Goal: Task Accomplishment & Management: Manage account settings

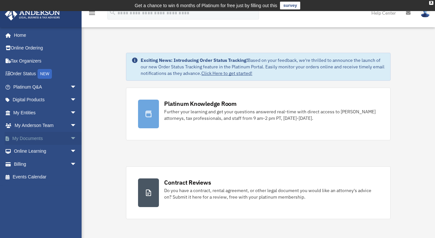
click at [21, 138] on link "My Documents arrow_drop_down" at bounding box center [46, 138] width 82 height 13
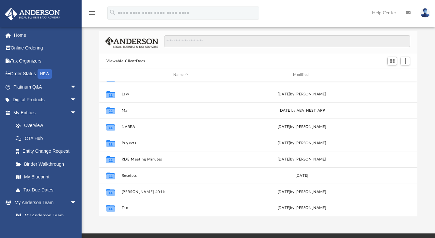
scroll to position [45, 0]
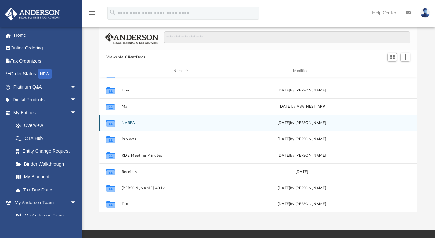
click at [110, 125] on icon "grid" at bounding box center [110, 123] width 8 height 7
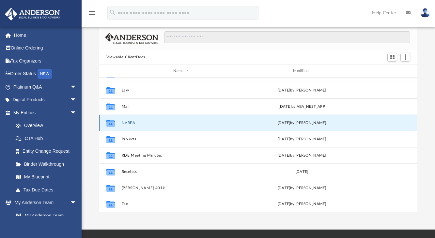
click at [110, 125] on icon "grid" at bounding box center [110, 123] width 8 height 7
click at [129, 123] on button "NVREA" at bounding box center [181, 123] width 118 height 4
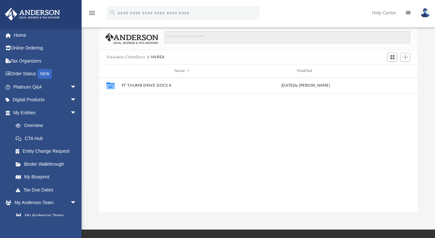
click at [134, 60] on button "Viewable-ClientDocs" at bounding box center [125, 57] width 38 height 6
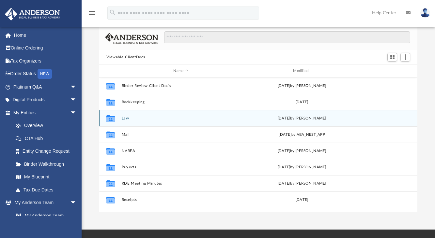
click at [109, 120] on icon "grid" at bounding box center [110, 118] width 8 height 7
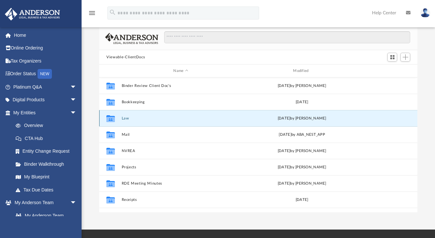
click at [124, 119] on button "Law" at bounding box center [181, 118] width 118 height 4
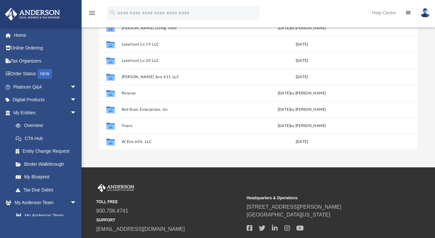
scroll to position [110, 0]
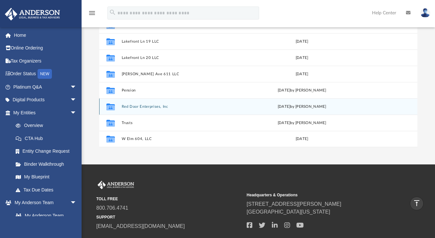
click at [135, 106] on button "Red Door Enterprises, Inc" at bounding box center [181, 107] width 118 height 4
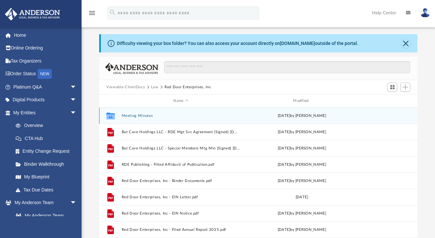
scroll to position [12, 0]
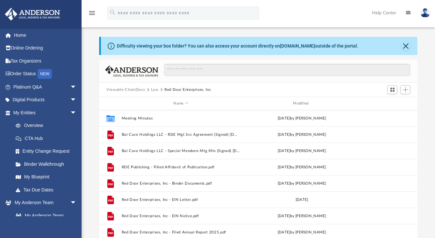
click at [156, 91] on button "Law" at bounding box center [155, 90] width 8 height 6
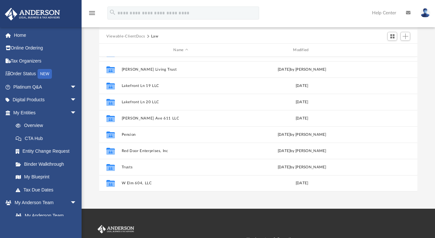
scroll to position [77, 0]
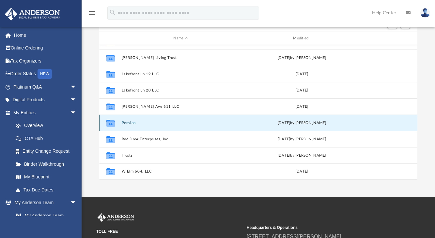
click at [125, 123] on button "Pension" at bounding box center [181, 123] width 118 height 4
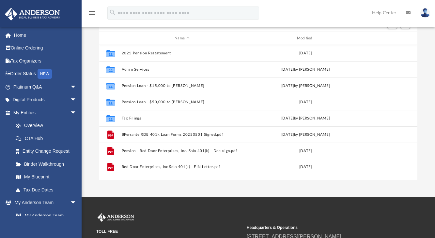
scroll to position [0, 0]
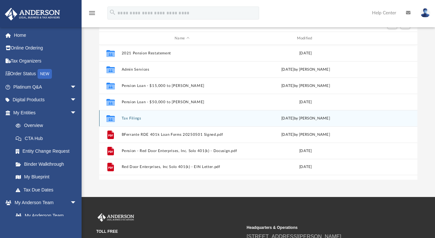
click at [128, 120] on button "Tax Filings" at bounding box center [182, 118] width 121 height 4
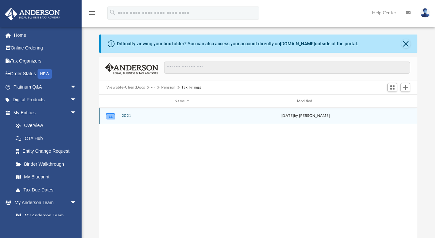
scroll to position [12, 0]
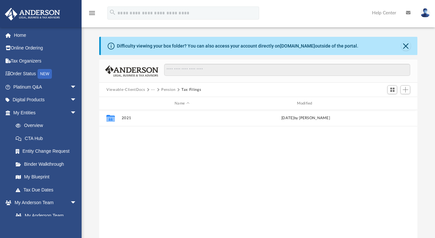
click at [166, 91] on button "Pension" at bounding box center [168, 90] width 14 height 6
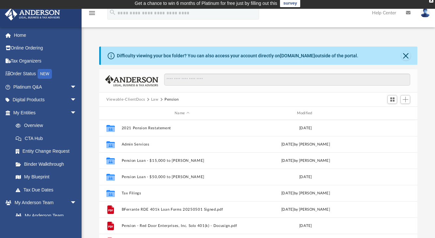
scroll to position [0, 0]
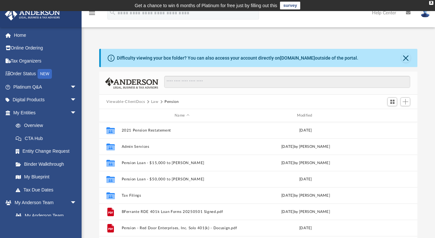
click at [153, 103] on button "Law" at bounding box center [155, 102] width 8 height 6
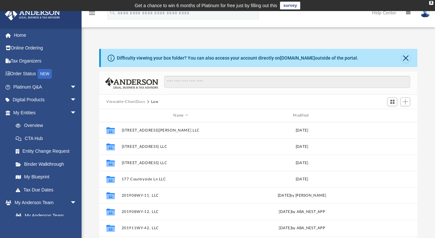
click at [152, 102] on button "Law" at bounding box center [155, 102] width 8 height 6
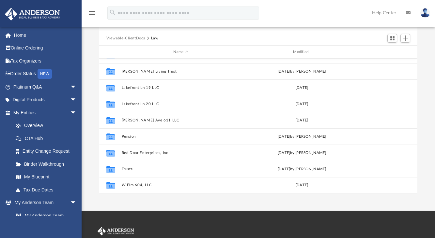
scroll to position [65, 0]
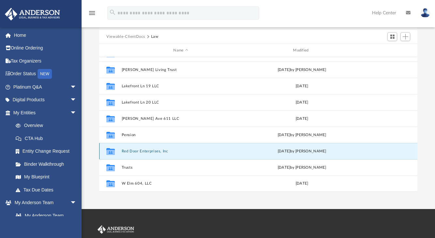
click at [145, 152] on button "Red Door Enterprises, Inc" at bounding box center [181, 151] width 118 height 4
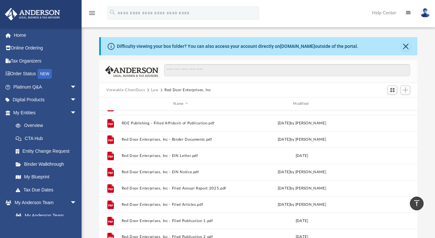
scroll to position [0, 0]
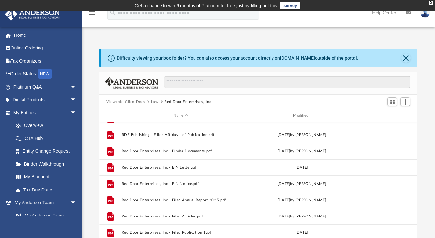
click at [136, 104] on button "Viewable-ClientDocs" at bounding box center [125, 102] width 38 height 6
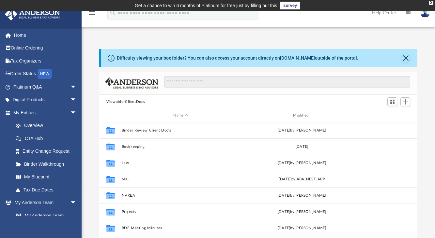
click at [136, 103] on button "Viewable-ClientDocs" at bounding box center [125, 102] width 38 height 6
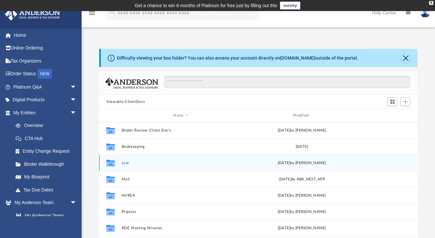
click at [123, 162] on button "Law" at bounding box center [181, 163] width 118 height 4
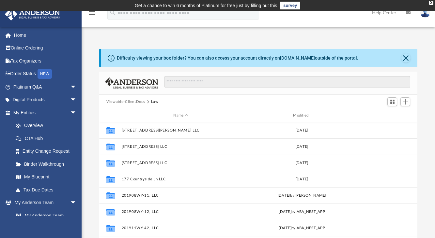
click at [135, 101] on button "Viewable-ClientDocs" at bounding box center [125, 102] width 38 height 6
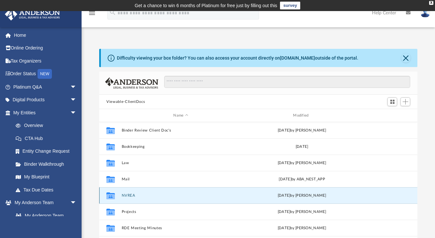
click at [127, 195] on button "NVREA" at bounding box center [181, 196] width 118 height 4
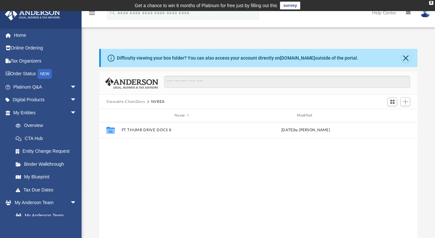
click at [134, 101] on button "Viewable-ClientDocs" at bounding box center [125, 102] width 38 height 6
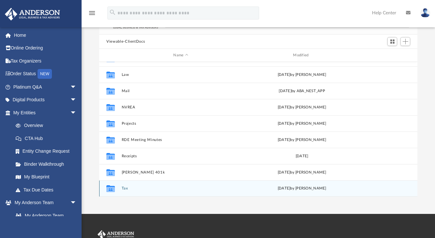
scroll to position [65, 0]
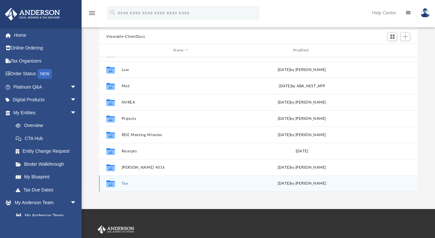
click at [125, 185] on button "Tax" at bounding box center [181, 184] width 118 height 4
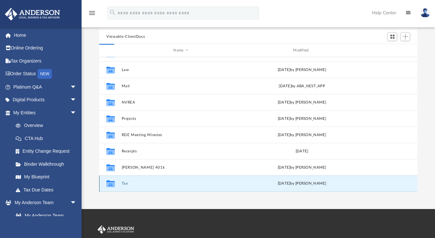
scroll to position [0, 0]
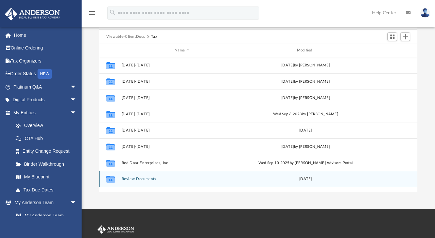
click at [132, 180] on button "Review Documents" at bounding box center [182, 179] width 121 height 4
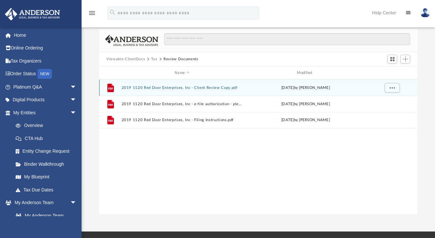
scroll to position [33, 0]
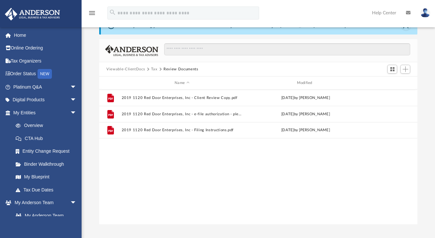
click at [139, 69] on button "Viewable-ClientDocs" at bounding box center [125, 70] width 38 height 6
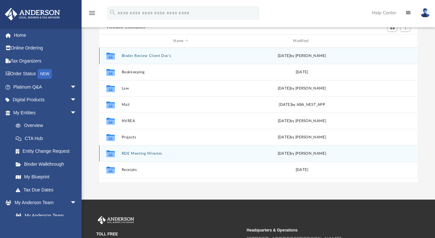
scroll to position [65, 0]
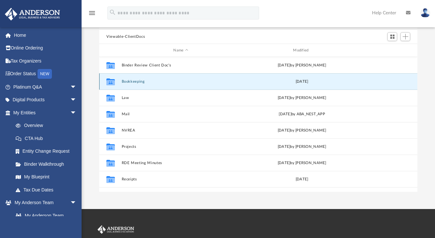
click at [133, 82] on button "Bookkeeping" at bounding box center [181, 82] width 118 height 4
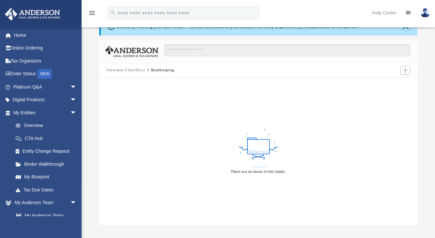
scroll to position [0, 0]
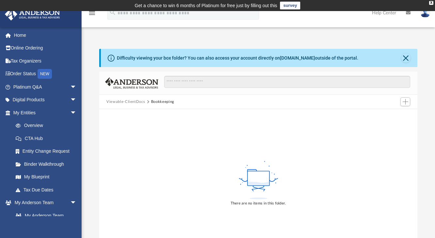
click at [134, 102] on button "Viewable-ClientDocs" at bounding box center [125, 102] width 38 height 6
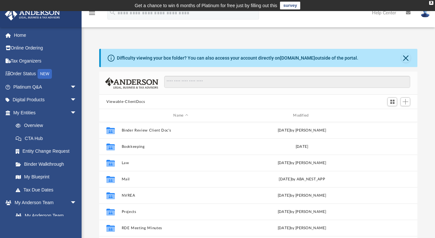
scroll to position [144, 313]
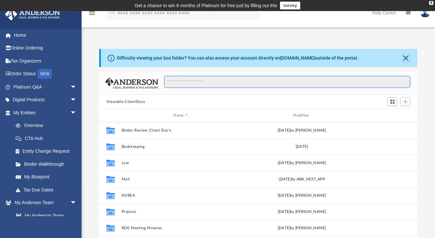
click at [196, 85] on input "Search files and folders" at bounding box center [287, 82] width 246 height 12
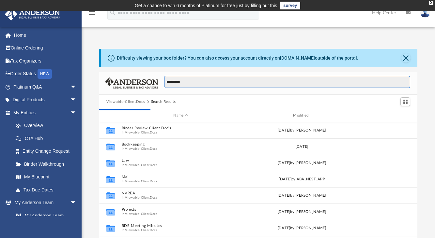
click at [196, 85] on input "**********" at bounding box center [287, 82] width 246 height 12
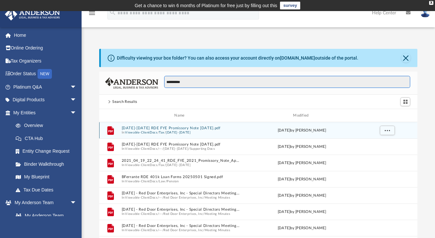
type input "**********"
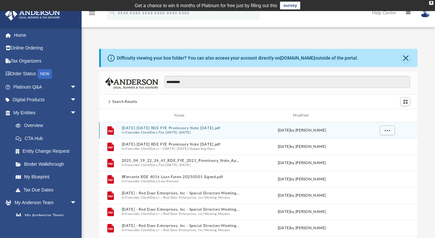
click at [186, 129] on button "2024-2025 RDE FYE Promissory Note Apr25.pdf" at bounding box center [181, 128] width 118 height 4
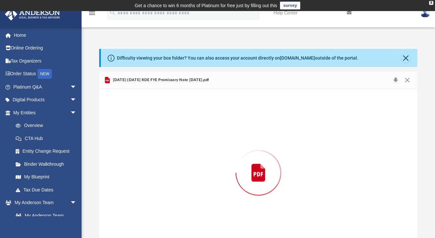
scroll to position [19, 0]
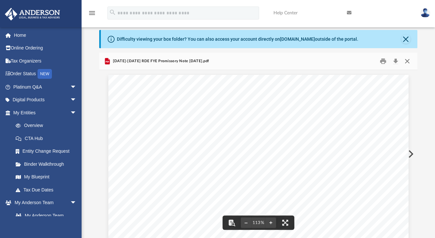
click at [404, 61] on button "Close" at bounding box center [407, 61] width 12 height 10
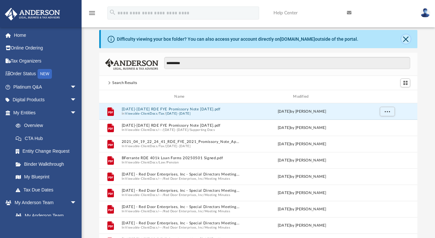
click at [404, 37] on button "Close" at bounding box center [405, 39] width 9 height 9
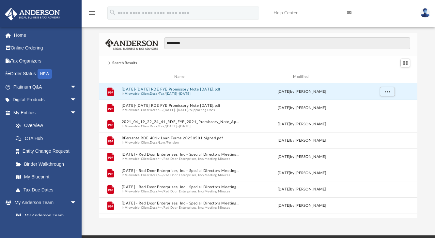
scroll to position [0, 0]
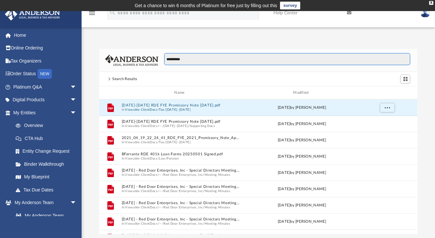
drag, startPoint x: 198, startPoint y: 55, endPoint x: 158, endPoint y: 67, distance: 41.9
click at [158, 67] on div "**********" at bounding box center [258, 60] width 318 height 23
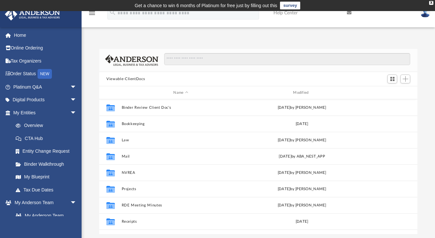
click at [153, 77] on div "Viewable-ClientDocs" at bounding box center [258, 79] width 318 height 14
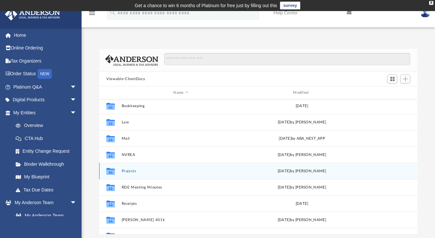
scroll to position [28, 0]
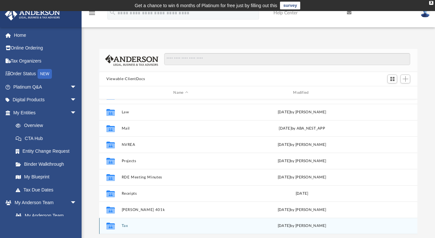
click at [126, 225] on button "Tax" at bounding box center [181, 226] width 118 height 4
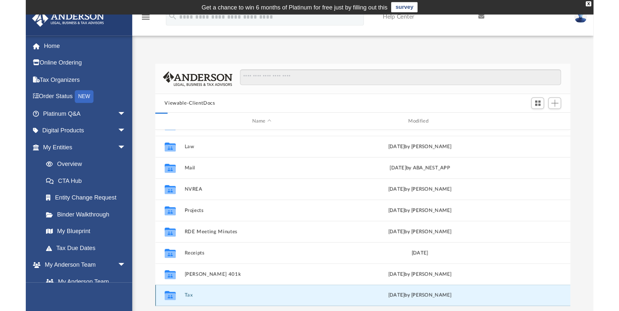
scroll to position [0, 0]
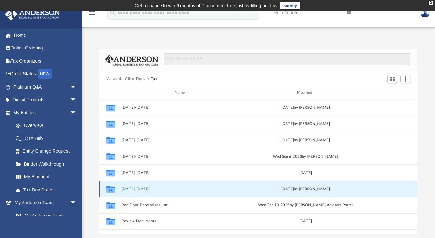
click at [140, 190] on button "2024-2025" at bounding box center [182, 189] width 121 height 4
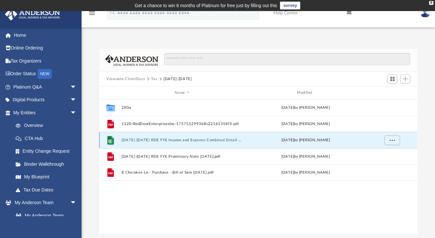
click at [159, 140] on button "2024-2025 RDE FYE Income and Expense Combined Detail and Summary FINAL.xlsx" at bounding box center [182, 140] width 121 height 4
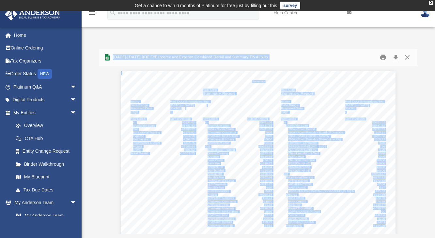
drag, startPoint x: 159, startPoint y: 140, endPoint x: 153, endPoint y: 177, distance: 37.4
click at [153, 177] on div "Summary RDE Corp RDE Corp Summary Report Summary Report Entity Red Door Enterpr…" at bounding box center [258, 154] width 275 height 167
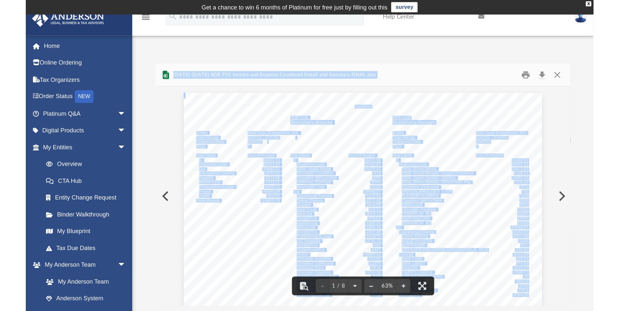
scroll to position [144, 479]
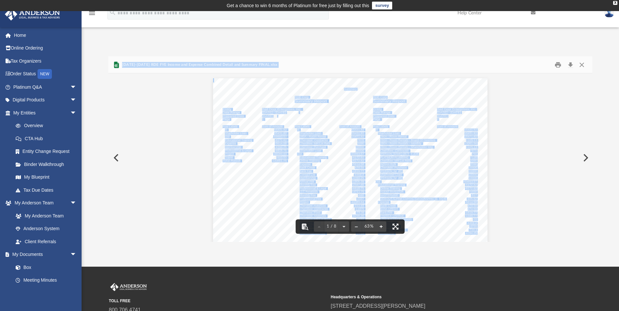
click at [378, 226] on button "File preview" at bounding box center [381, 227] width 10 height 14
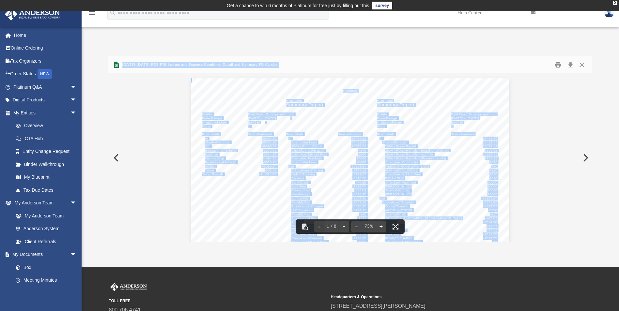
click at [379, 226] on button "File preview" at bounding box center [381, 227] width 10 height 14
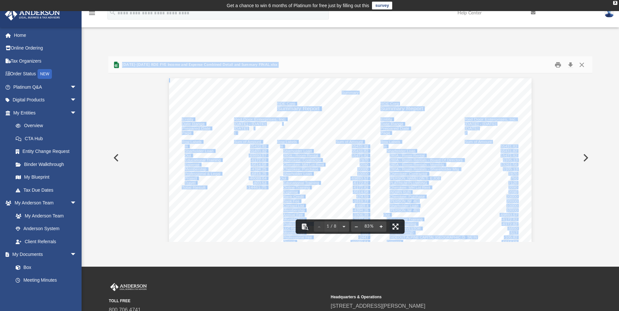
click at [379, 226] on button "File preview" at bounding box center [381, 227] width 10 height 14
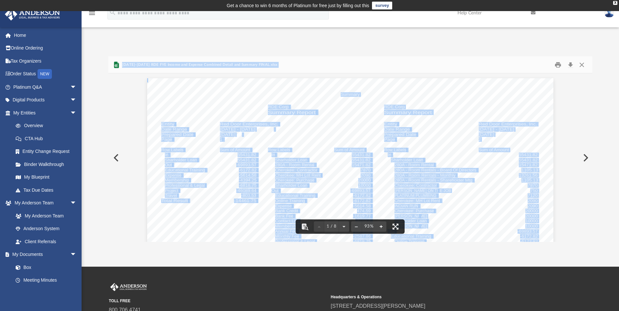
click at [378, 226] on button "File preview" at bounding box center [381, 227] width 10 height 14
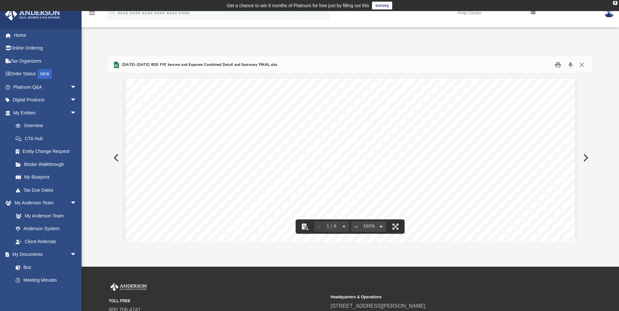
click at [416, 59] on div "2024-2025 RDE FYE Income and Expense Combined Detail and Summary FINAL.xlsx" at bounding box center [349, 64] width 483 height 17
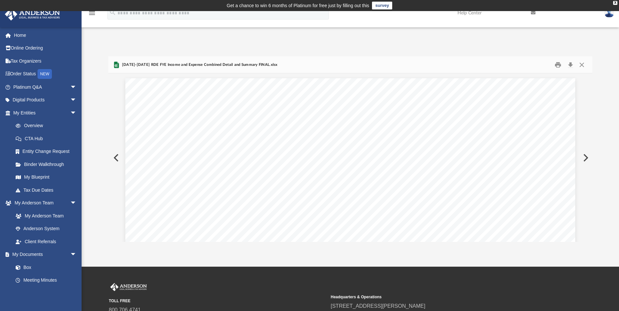
scroll to position [33, 0]
click at [439, 64] on button "Close" at bounding box center [582, 65] width 12 height 10
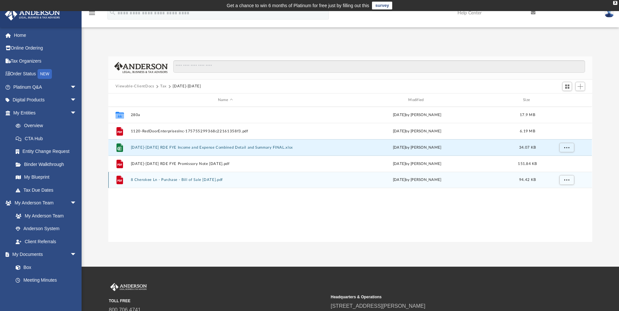
click at [149, 182] on button "8 Cherokee Ln - Purchase - Bill of Sale 2024-11-08.pdf" at bounding box center [225, 180] width 189 height 4
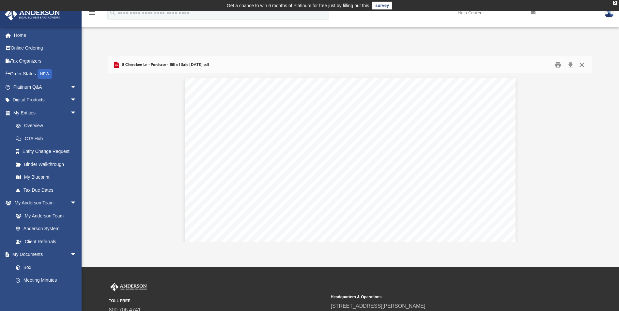
click at [439, 63] on button "Close" at bounding box center [582, 65] width 12 height 10
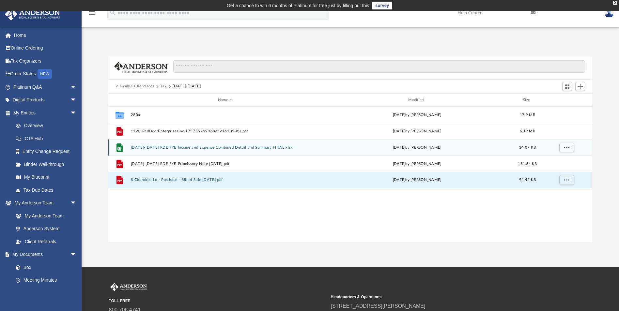
click at [168, 152] on div "File 2024-2025 RDE FYE Income and Expense Combined Detail and Summary FINAL.xls…" at bounding box center [349, 147] width 483 height 16
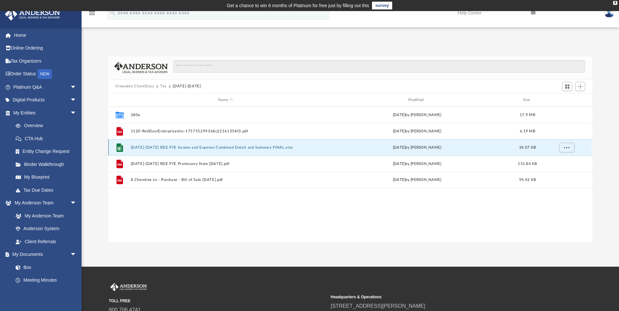
click at [170, 149] on button "2024-2025 RDE FYE Income and Expense Combined Detail and Summary FINAL.xlsx" at bounding box center [225, 147] width 189 height 4
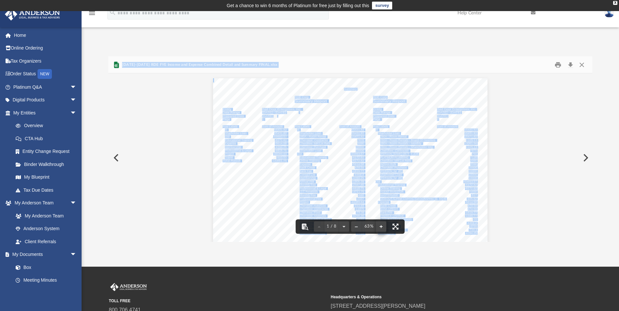
click at [382, 227] on button "File preview" at bounding box center [381, 227] width 10 height 14
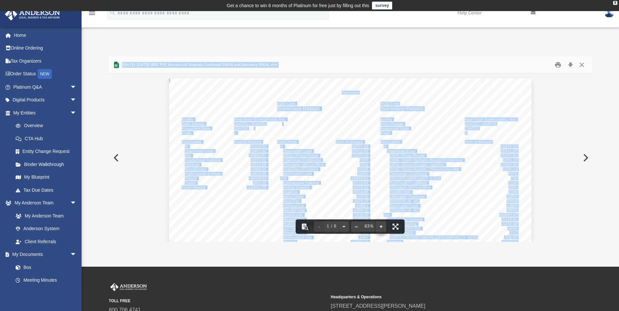
click at [382, 227] on button "File preview" at bounding box center [381, 227] width 10 height 14
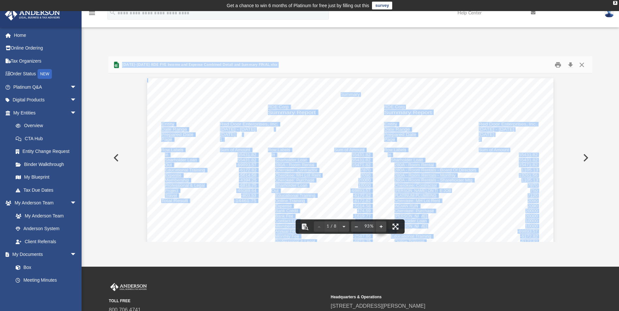
click at [382, 227] on button "File preview" at bounding box center [381, 227] width 10 height 14
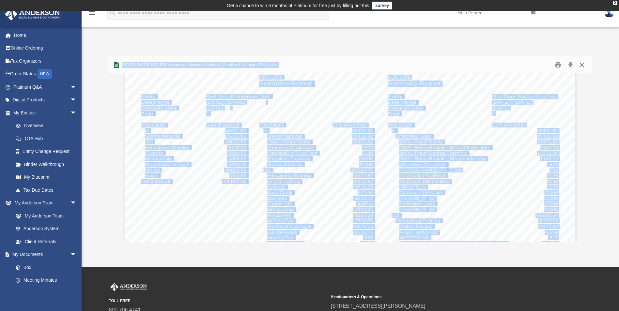
click at [439, 66] on button "Close" at bounding box center [582, 65] width 12 height 10
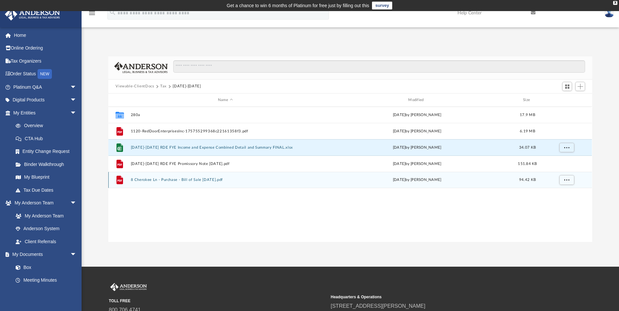
click at [203, 177] on div "File 8 Cherokee Ln - Purchase - Bill of Sale 2024-11-08.pdf Mon Sep 22 2025 by …" at bounding box center [349, 180] width 483 height 16
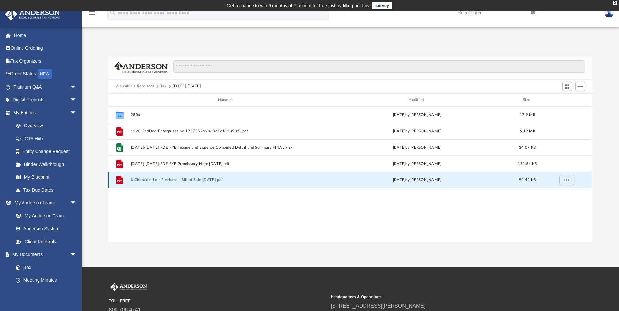
drag, startPoint x: 204, startPoint y: 176, endPoint x: 196, endPoint y: 181, distance: 9.2
click at [196, 181] on button "8 Cherokee Ln - Purchase - Bill of Sale 2024-11-08.pdf" at bounding box center [225, 180] width 189 height 4
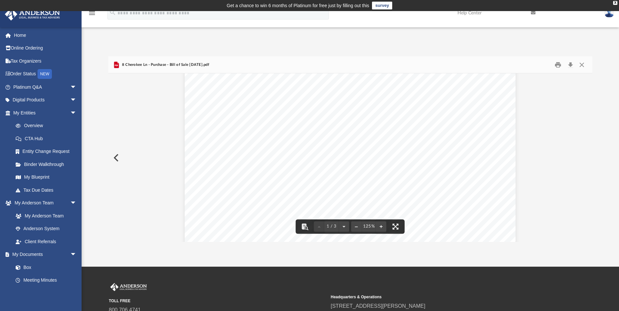
scroll to position [0, 0]
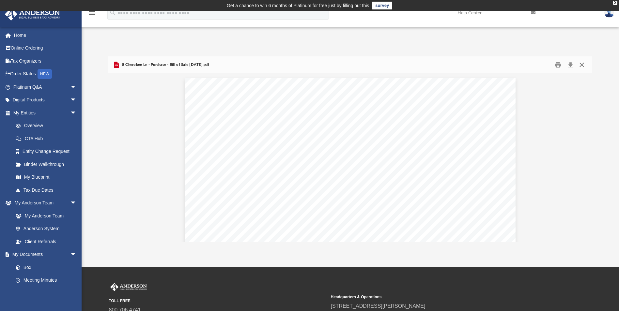
click at [439, 66] on button "Close" at bounding box center [582, 65] width 12 height 10
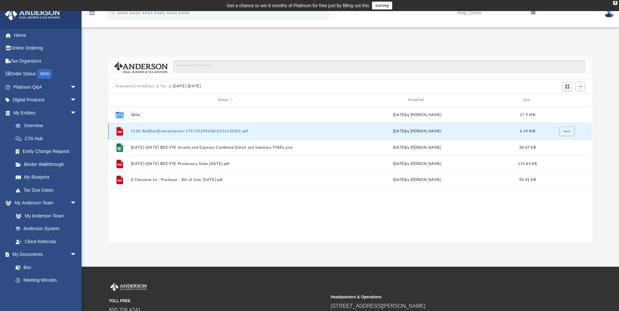
click at [168, 132] on button "1120-RedDoorEnterprisesInc-175755299368c22161358f3.pdf" at bounding box center [225, 131] width 189 height 4
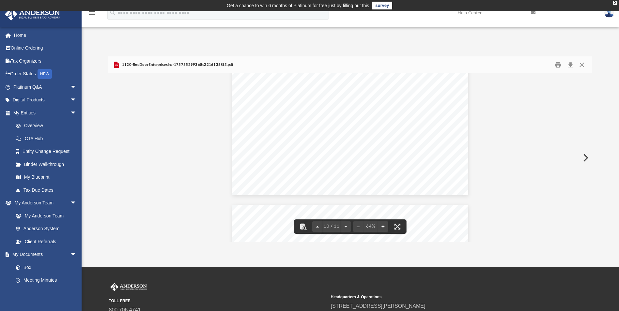
scroll to position [1833, 0]
click at [439, 64] on button "Close" at bounding box center [582, 65] width 12 height 10
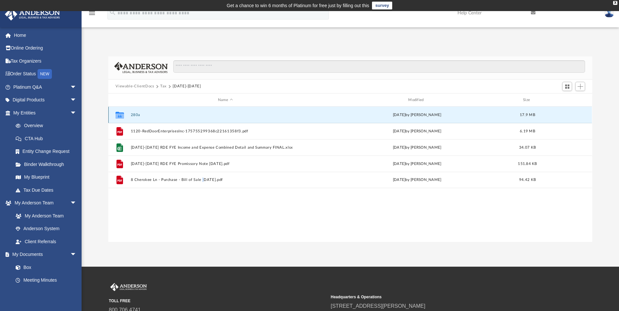
click at [132, 115] on button "280a" at bounding box center [225, 115] width 189 height 4
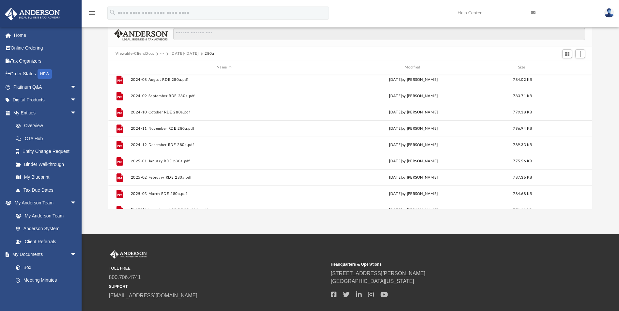
scroll to position [77, 0]
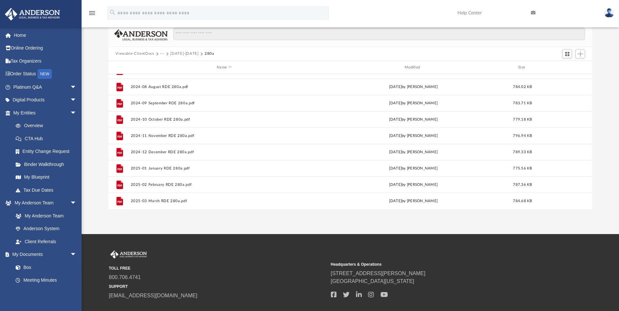
click at [183, 52] on button "2024-2025" at bounding box center [184, 54] width 28 height 6
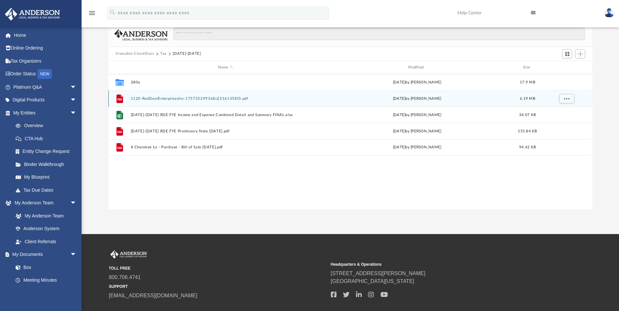
scroll to position [0, 0]
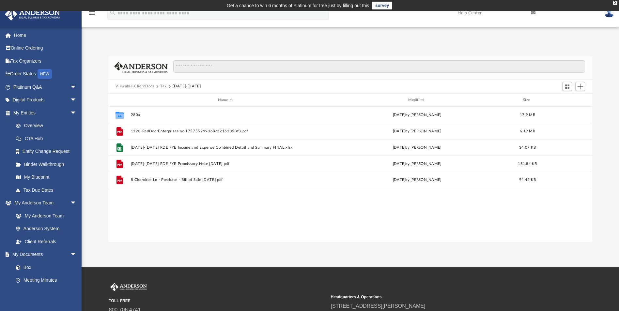
click at [164, 86] on button "Tax" at bounding box center [163, 87] width 7 height 6
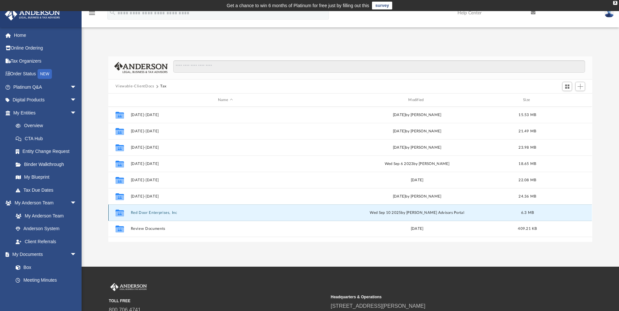
click at [157, 213] on button "Red Door Enterprises, Inc" at bounding box center [225, 213] width 189 height 4
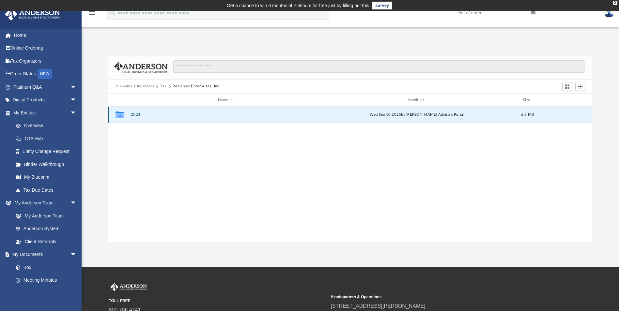
click at [136, 115] on button "2024" at bounding box center [225, 115] width 189 height 4
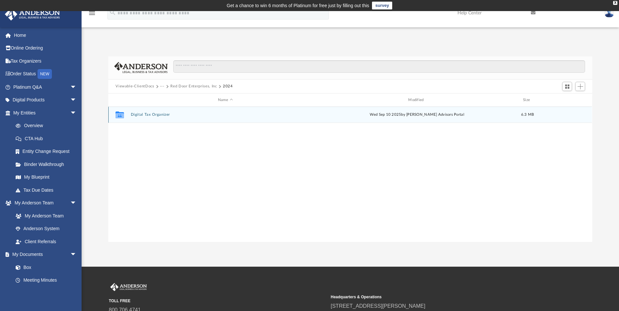
click at [136, 115] on button "Digital Tax Organizer" at bounding box center [225, 115] width 189 height 4
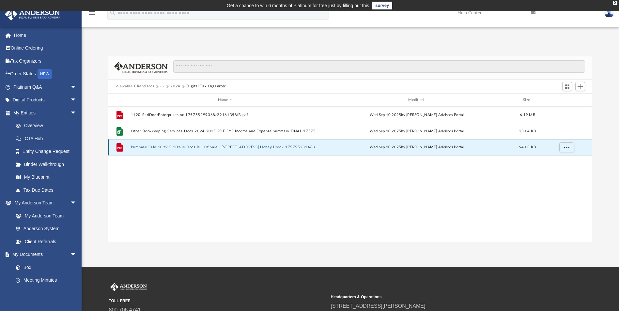
click at [194, 148] on button "Purchase-Sale-1099-S-1098s-Docs-Bill Of Sale - 8 Cherokee Lane Honey Brook-1757…" at bounding box center [225, 147] width 189 height 4
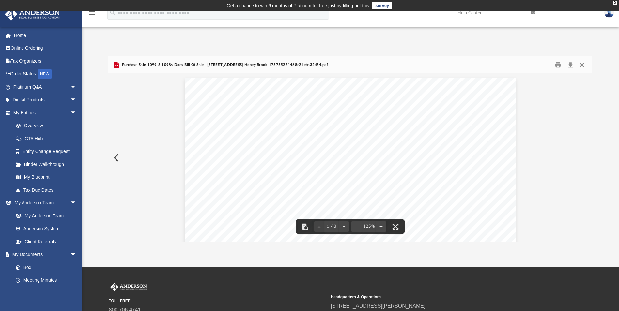
click at [439, 66] on button "Close" at bounding box center [582, 65] width 12 height 10
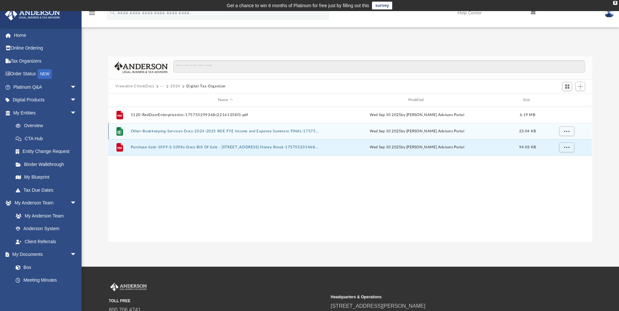
click at [175, 130] on button "Other-Bookkeeping-Services-Docs-2024-2025 RDE FYE Income and Expense Summary FI…" at bounding box center [225, 131] width 189 height 4
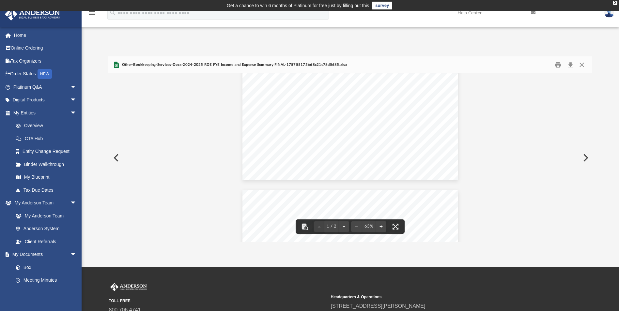
scroll to position [65, 0]
click at [379, 225] on button "File preview" at bounding box center [381, 227] width 10 height 14
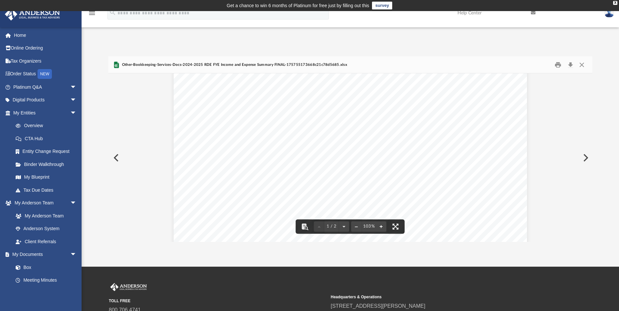
click at [379, 225] on button "File preview" at bounding box center [381, 227] width 10 height 14
click at [378, 225] on button "File preview" at bounding box center [381, 227] width 10 height 14
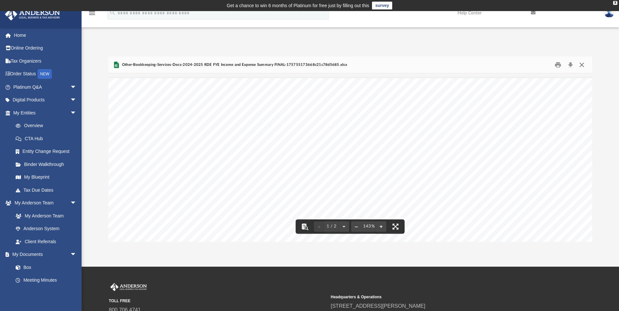
click at [439, 66] on button "Close" at bounding box center [582, 65] width 12 height 10
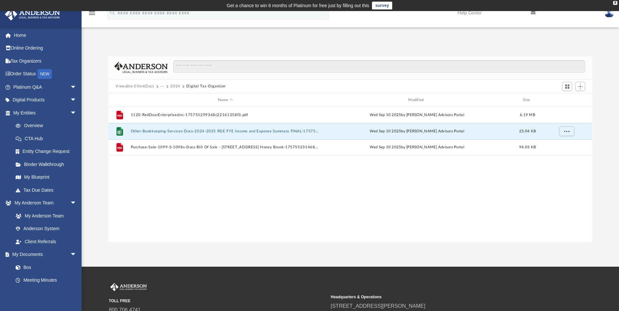
click at [176, 87] on button "2024" at bounding box center [175, 87] width 10 height 6
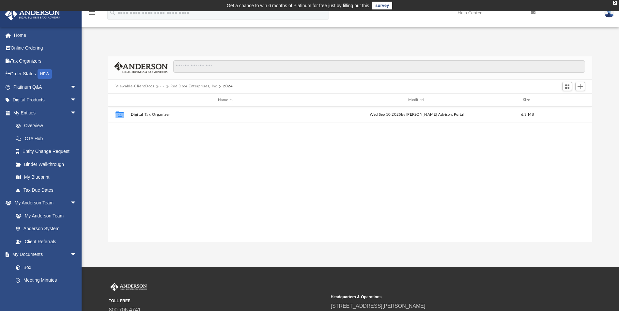
click at [176, 87] on button "Red Door Enterprises, Inc" at bounding box center [193, 87] width 46 height 6
click at [162, 86] on button "Tax" at bounding box center [163, 87] width 7 height 6
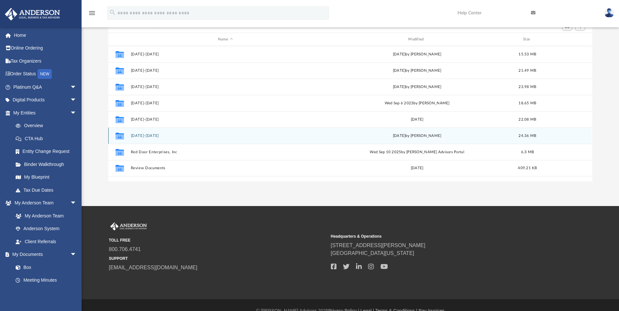
scroll to position [72, 0]
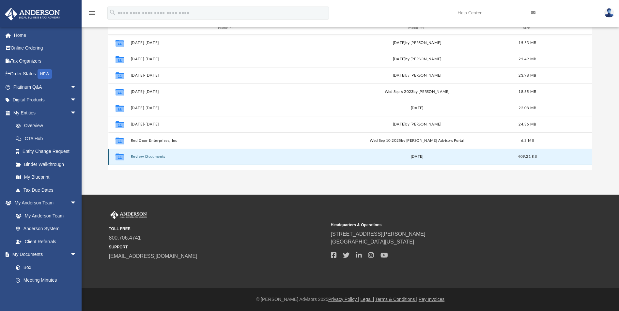
click at [161, 156] on button "Review Documents" at bounding box center [225, 157] width 189 height 4
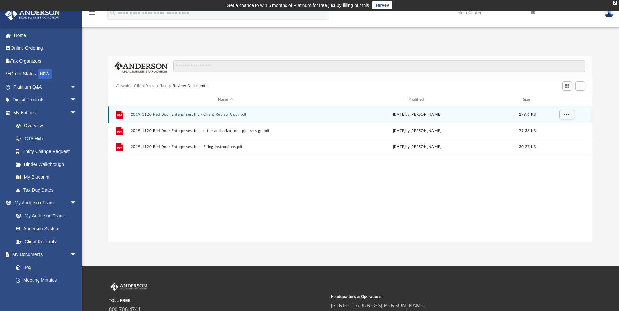
scroll to position [0, 0]
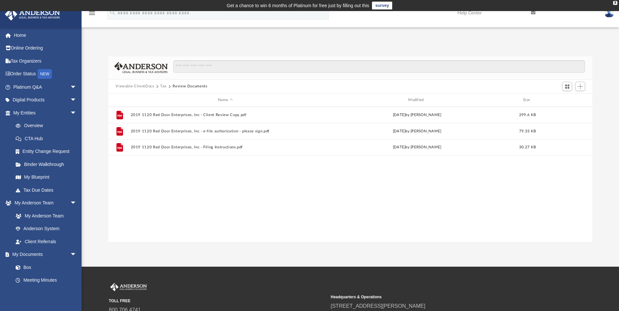
click at [162, 86] on button "Tax" at bounding box center [163, 87] width 7 height 6
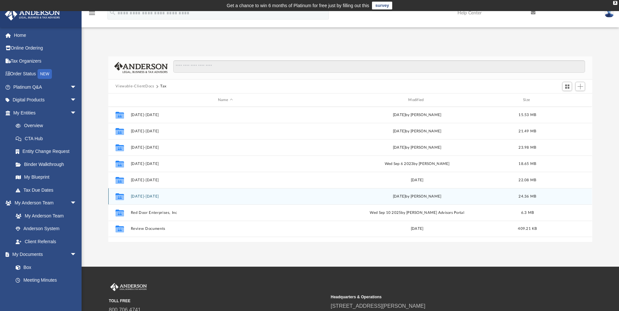
click at [145, 197] on button "2024-2025" at bounding box center [225, 196] width 189 height 4
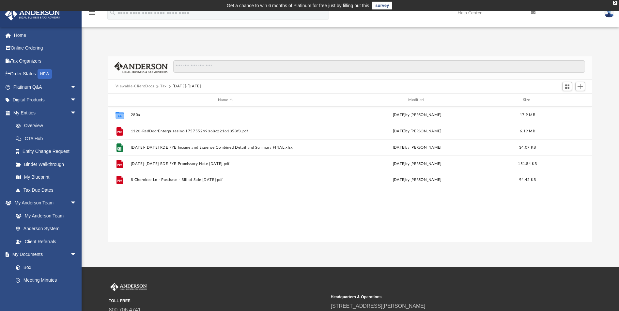
click at [162, 85] on button "Tax" at bounding box center [163, 87] width 7 height 6
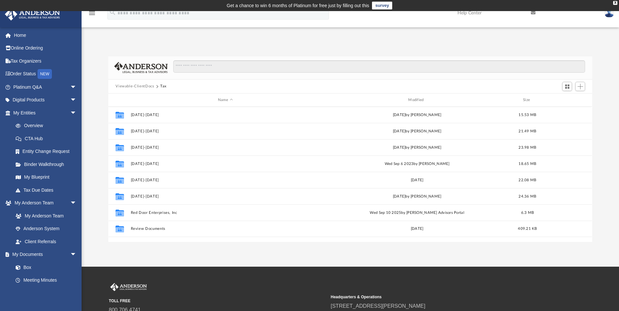
click at [150, 87] on button "Viewable-ClientDocs" at bounding box center [134, 87] width 38 height 6
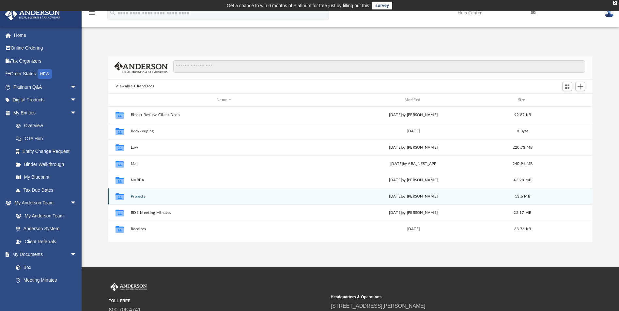
click at [133, 195] on button "Projects" at bounding box center [224, 196] width 187 height 4
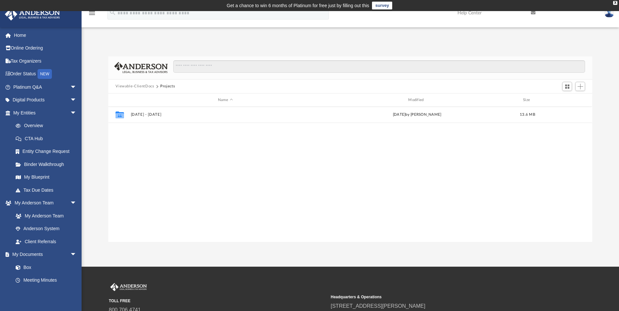
click at [145, 84] on button "Viewable-ClientDocs" at bounding box center [134, 87] width 38 height 6
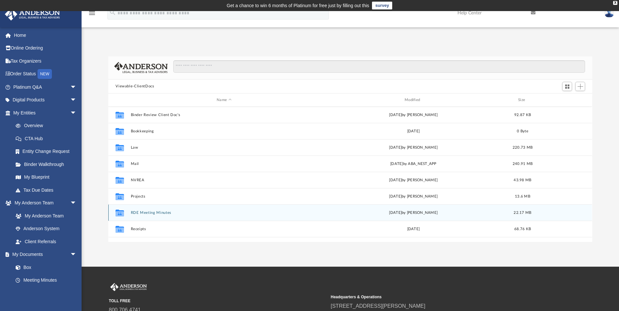
click at [141, 214] on button "RDE Meeting Minutes" at bounding box center [224, 213] width 187 height 4
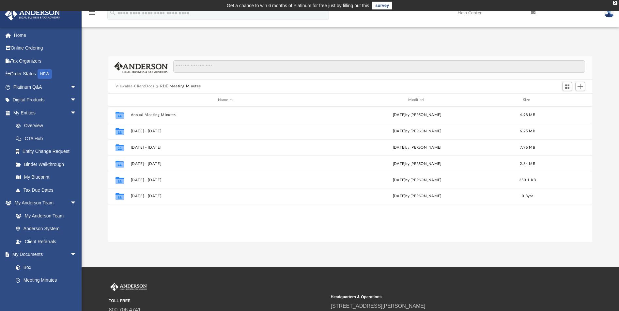
click at [148, 84] on button "Viewable-ClientDocs" at bounding box center [134, 87] width 38 height 6
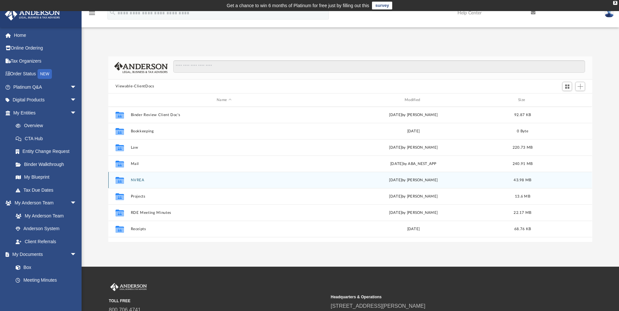
click at [137, 183] on div "Collaborated Folder NVREA Wed Sep 18 2019 by Beverly Ferrante 43.98 MB" at bounding box center [349, 180] width 483 height 16
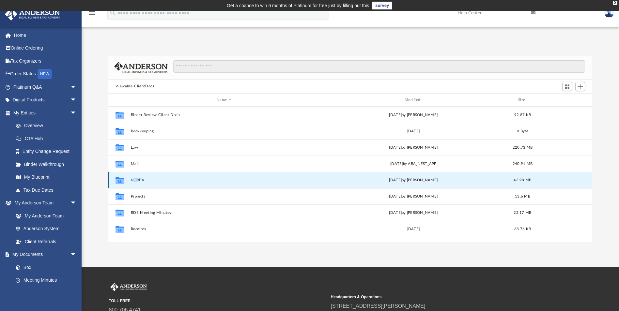
click at [135, 178] on div "Collaborated Folder NVREA Wed Sep 18 2019 by Beverly Ferrante 43.98 MB" at bounding box center [349, 180] width 483 height 16
drag, startPoint x: 135, startPoint y: 178, endPoint x: 137, endPoint y: 181, distance: 3.6
click at [137, 181] on button "NVREA" at bounding box center [224, 180] width 187 height 4
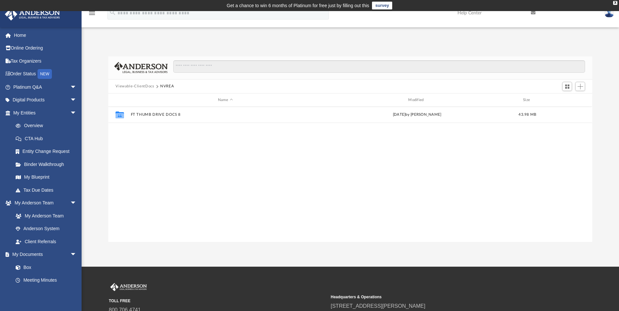
click at [145, 87] on button "Viewable-ClientDocs" at bounding box center [134, 87] width 38 height 6
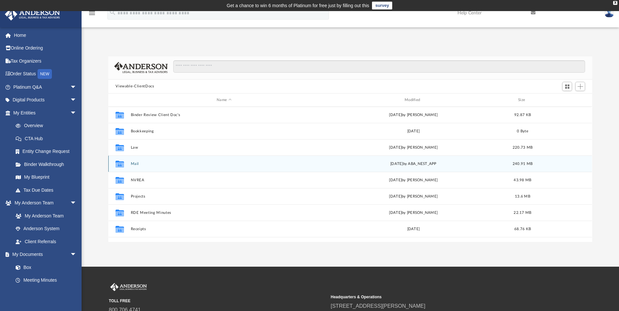
click at [131, 164] on button "Mail" at bounding box center [224, 164] width 187 height 4
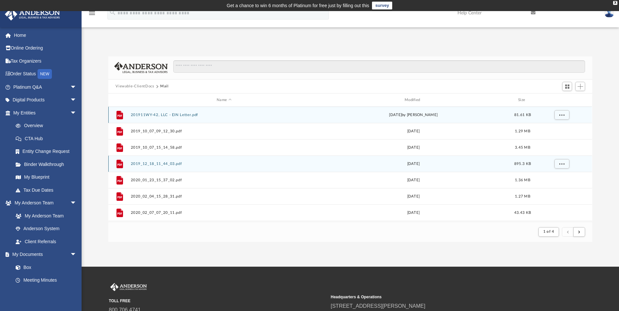
scroll to position [123, 479]
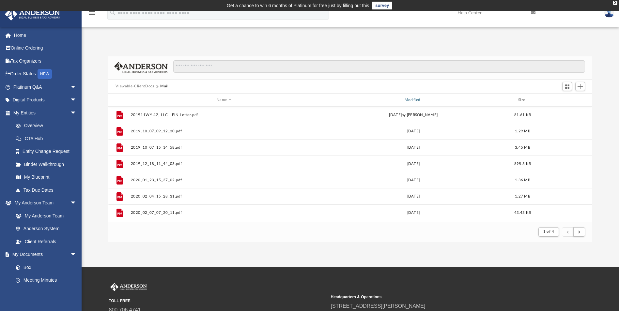
click at [414, 99] on div "Modified" at bounding box center [413, 100] width 187 height 6
click at [429, 99] on div "Modified" at bounding box center [413, 100] width 187 height 6
click at [422, 99] on span "Modified" at bounding box center [422, 100] width 3 height 3
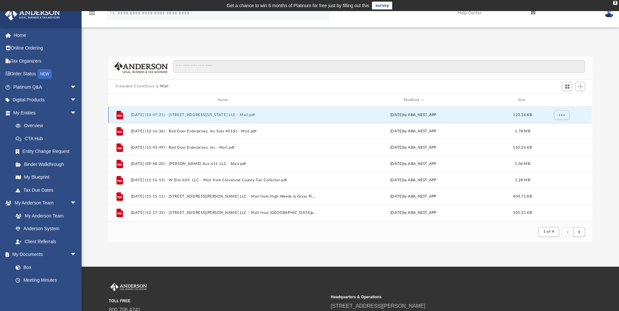
click at [201, 116] on button "2025.09.19 (13:47:21) - 2901 N Colorado Ave LLC - Mail.pdf" at bounding box center [224, 115] width 187 height 4
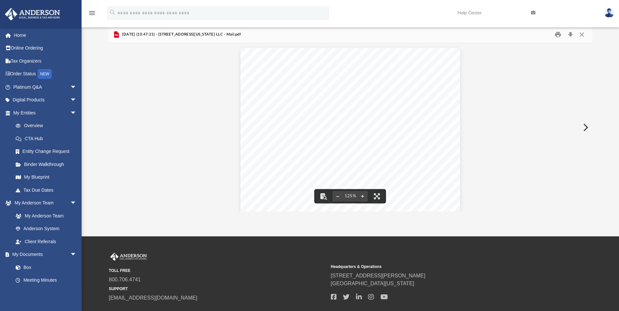
scroll to position [0, 0]
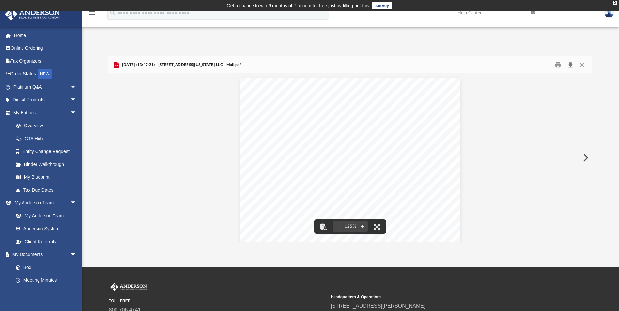
click at [439, 64] on button "Download" at bounding box center [570, 65] width 12 height 10
click at [439, 66] on button "Close" at bounding box center [582, 65] width 12 height 10
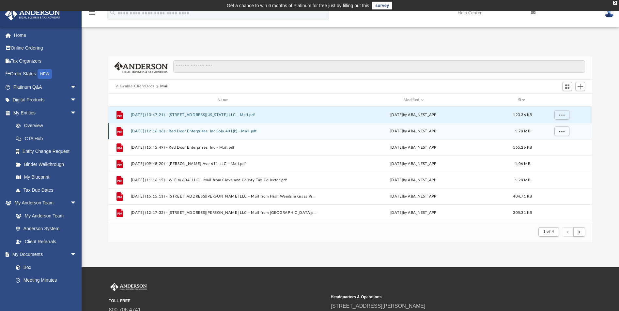
click at [210, 131] on button "2025.09.15 (12:16:36) - Red Door Enterprises, Inc Solo 401(k) - Mail.pdf" at bounding box center [224, 131] width 187 height 4
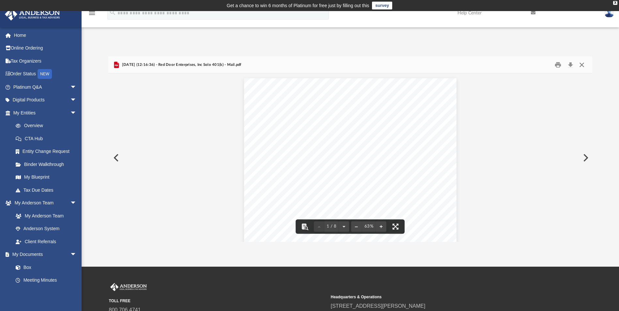
click at [439, 65] on button "Close" at bounding box center [582, 65] width 12 height 10
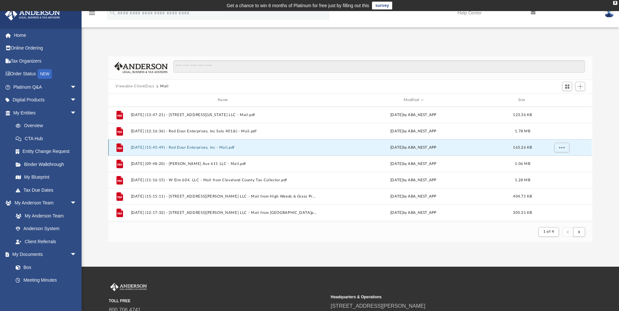
click at [195, 146] on button "2025.09.11 (15:45:49) - Red Door Enterprises, Inc - Mail.pdf" at bounding box center [224, 147] width 187 height 4
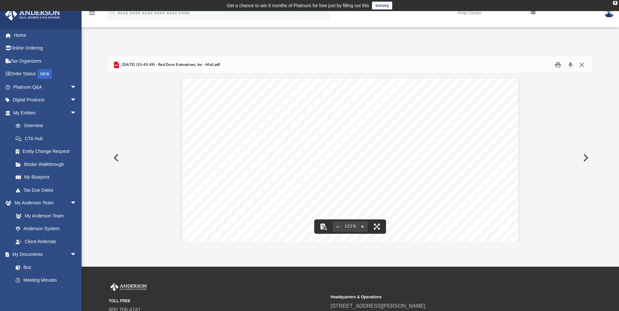
click at [439, 65] on button "Close" at bounding box center [582, 65] width 12 height 10
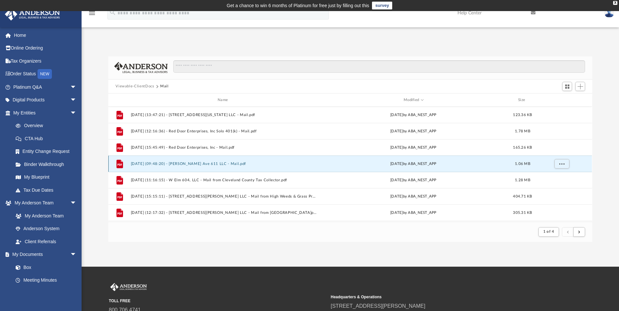
click at [194, 166] on button "2025.08.25 (09:48:20) - Newbern Ave 611 LLC - Mail.pdf" at bounding box center [224, 164] width 187 height 4
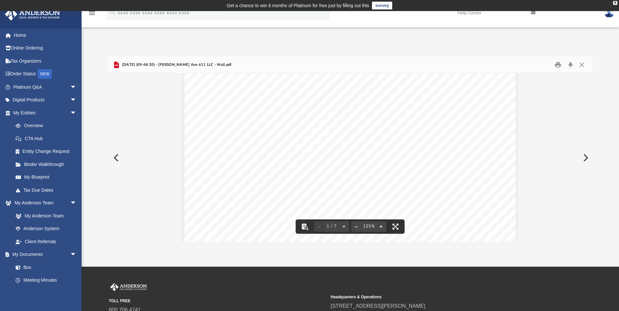
scroll to position [33, 0]
click at [439, 65] on button "Download" at bounding box center [570, 65] width 12 height 10
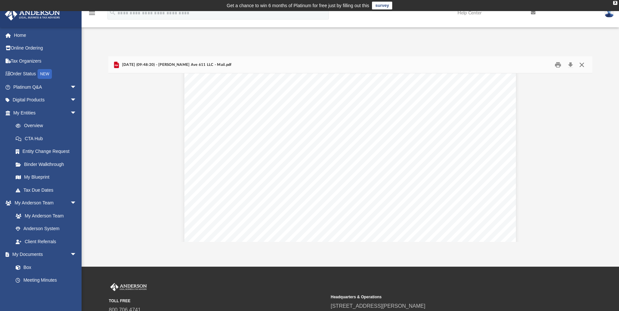
click at [439, 66] on button "Close" at bounding box center [582, 65] width 12 height 10
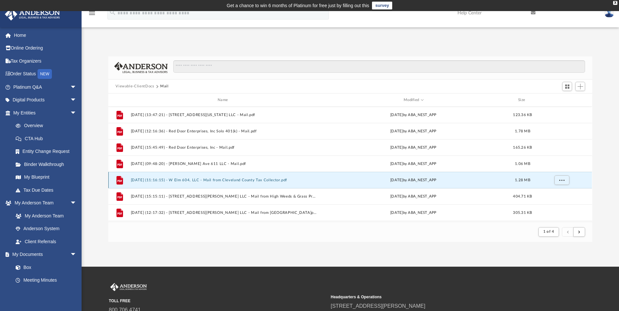
click at [220, 178] on button "2025.08.06 (11:16:15) - W Elm 604, LLC - Mail from Cleveland County Tax Collect…" at bounding box center [224, 180] width 187 height 4
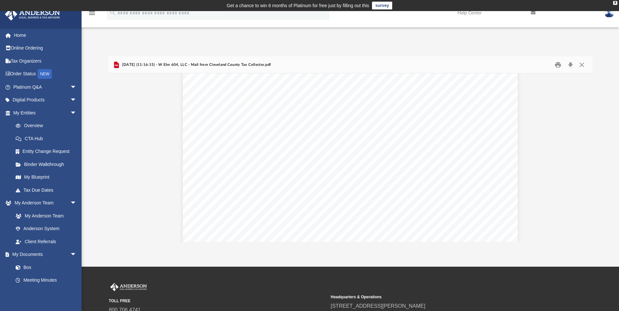
scroll to position [98, 0]
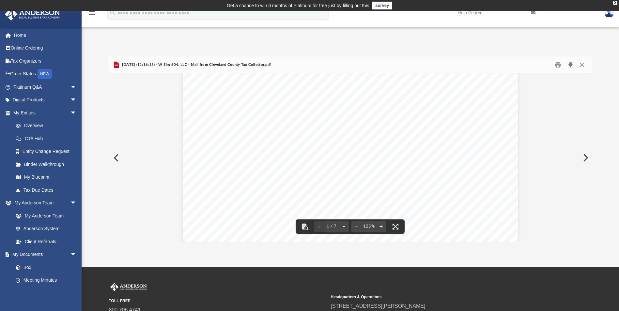
click at [439, 63] on button "Download" at bounding box center [570, 65] width 12 height 10
click at [439, 65] on button "Close" at bounding box center [582, 65] width 12 height 10
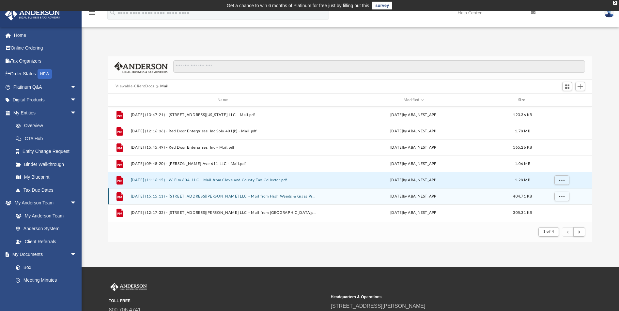
click at [204, 198] on button "2025.08.05 (15:15:11) - 1106 N Tibbs Ave LLC - Mail from High Weeds & Grass Pro…" at bounding box center [224, 196] width 187 height 4
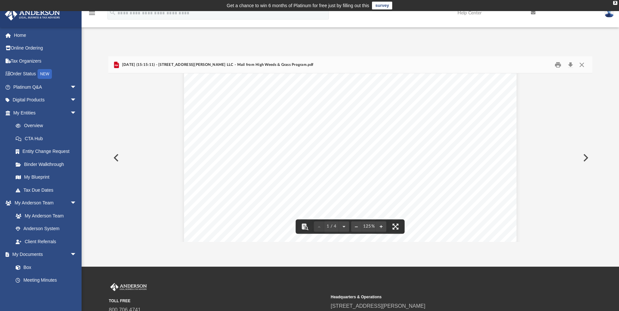
scroll to position [0, 0]
click at [439, 66] on button "Download" at bounding box center [570, 65] width 12 height 10
click at [439, 64] on button "Close" at bounding box center [582, 65] width 12 height 10
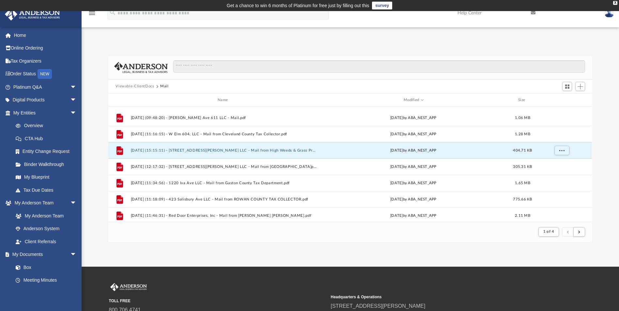
scroll to position [65, 0]
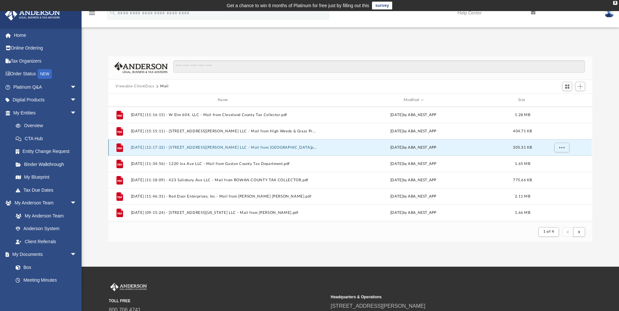
click at [240, 147] on button "2025.08.01 (12:17:32) - 1106 N Tibbs Ave LLC - Mail from The City of Indianapol…" at bounding box center [224, 147] width 187 height 4
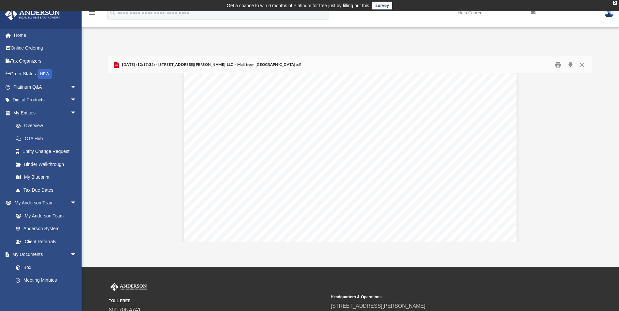
scroll to position [0, 0]
click at [439, 66] on button "Close" at bounding box center [582, 65] width 12 height 10
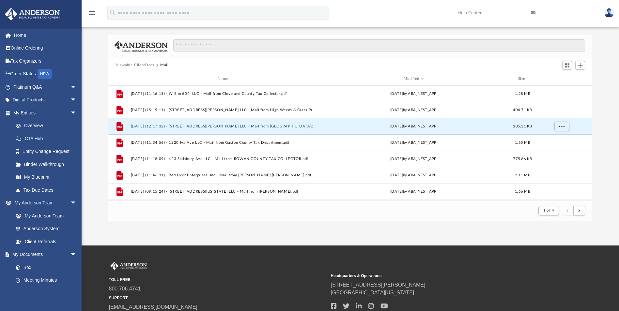
scroll to position [33, 0]
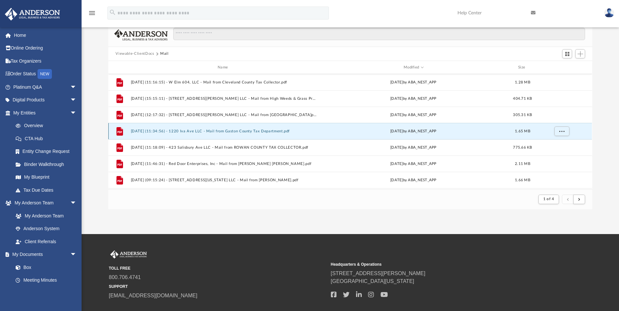
click at [210, 129] on button "2025.07.21 (11:34:56) - 1220 Iva Ave LLC - Mail from Gaston County Tax Departme…" at bounding box center [224, 131] width 187 height 4
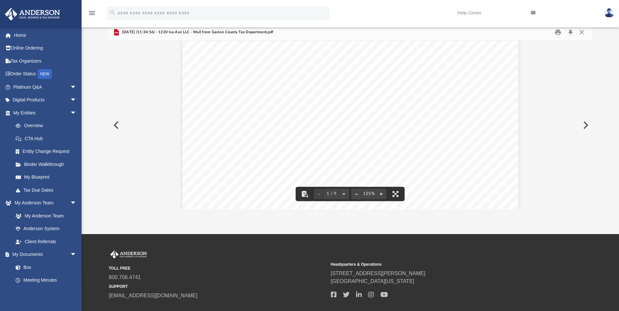
scroll to position [0, 0]
click at [439, 35] on button "Download" at bounding box center [570, 32] width 12 height 10
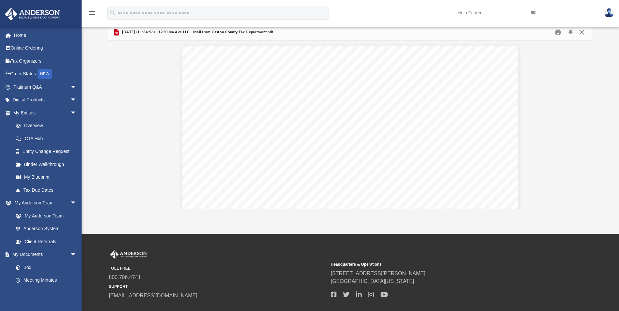
click at [439, 34] on button "Close" at bounding box center [582, 32] width 12 height 10
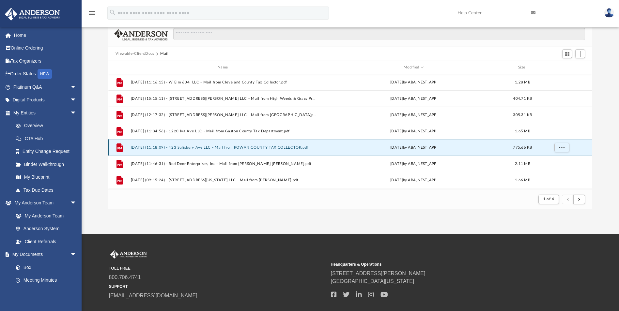
click at [185, 147] on button "2025.07.17 (11:18:09) - 423 Salisbury Ave LLC - Mail from ROWAN COUNTY TAX COLL…" at bounding box center [224, 147] width 187 height 4
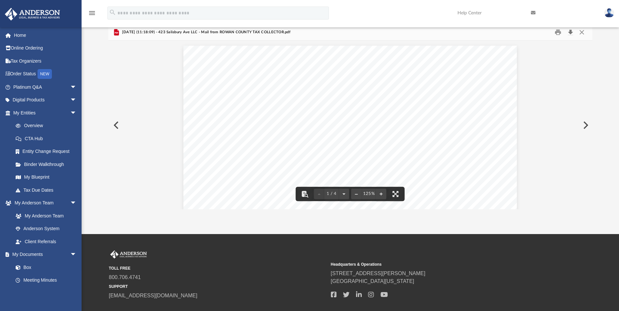
click at [439, 34] on button "Download" at bounding box center [570, 32] width 12 height 10
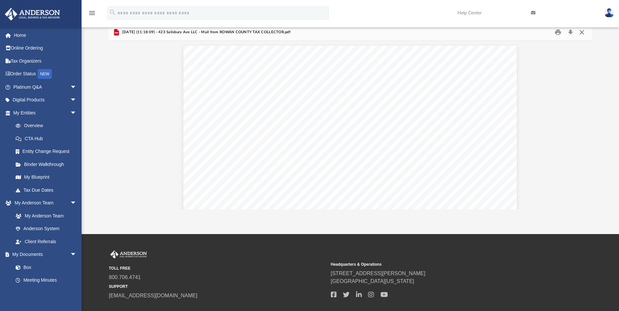
click at [439, 33] on button "Close" at bounding box center [582, 32] width 12 height 10
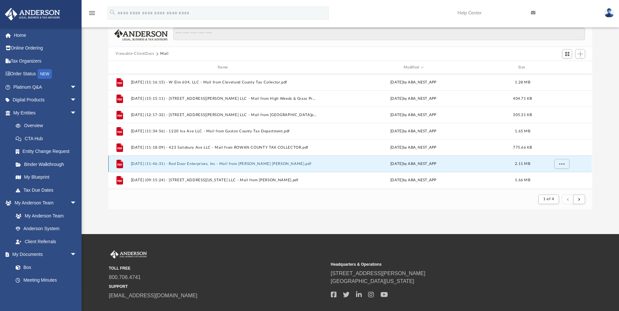
click at [200, 164] on button "2025.07.15 (11:46:31) - Red Door Enterprises, Inc - Mail from charles SCHWAB.pdf" at bounding box center [224, 164] width 187 height 4
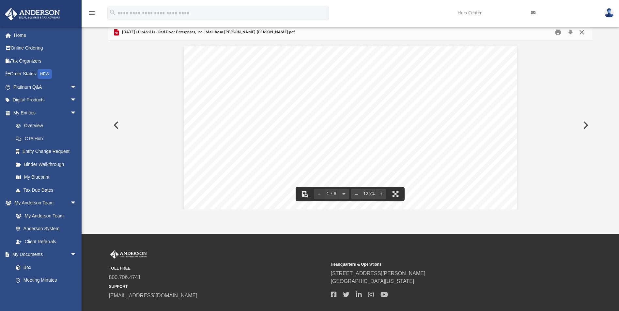
click at [439, 30] on button "Close" at bounding box center [582, 32] width 12 height 10
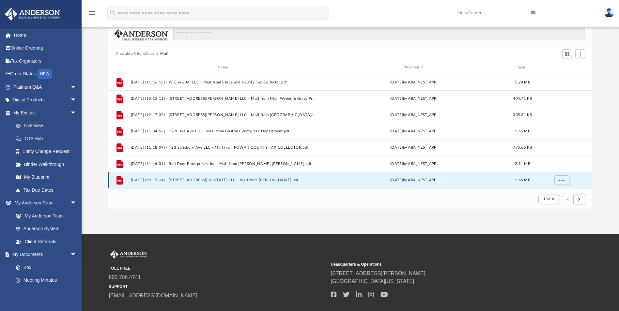
click at [170, 178] on button "2025.07.03 (09:15:24) - 2901 N Colorado Ave LLC - Mail from Jamie Schultz.pdf" at bounding box center [224, 180] width 187 height 4
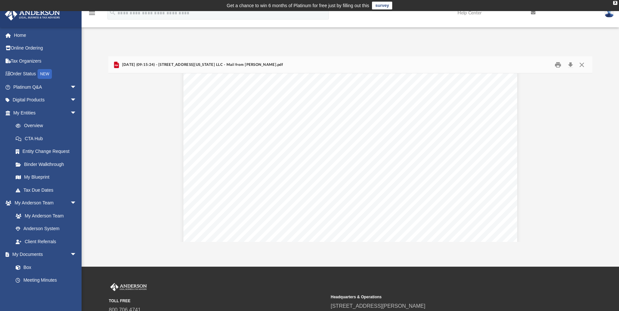
scroll to position [3067, 0]
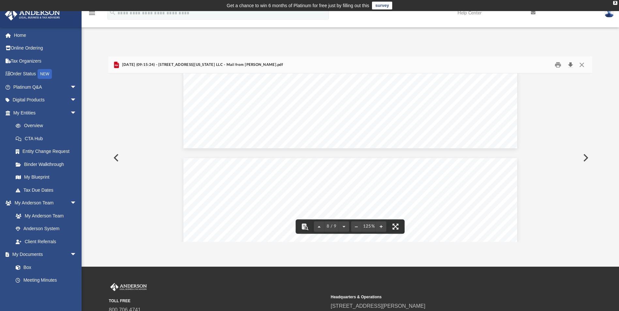
click at [439, 65] on button "Download" at bounding box center [570, 65] width 12 height 10
click at [439, 65] on button "Close" at bounding box center [582, 65] width 12 height 10
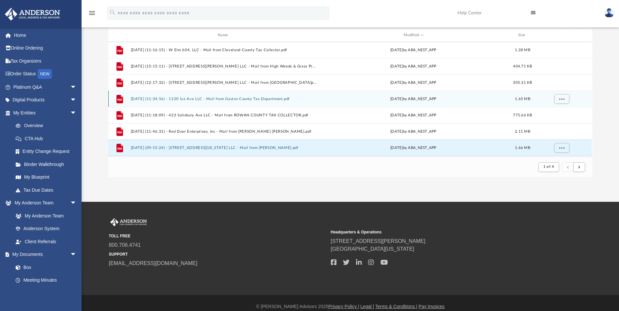
scroll to position [65, 0]
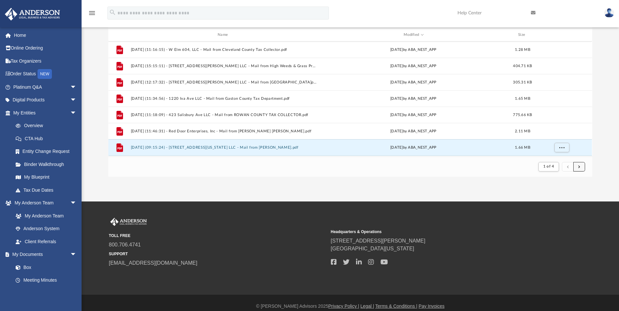
click at [439, 167] on button "submit" at bounding box center [579, 166] width 12 height 9
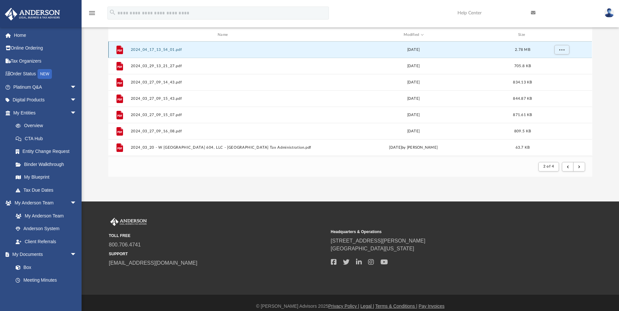
click at [168, 52] on button "2024_04_17_13_54_01.pdf" at bounding box center [224, 50] width 187 height 4
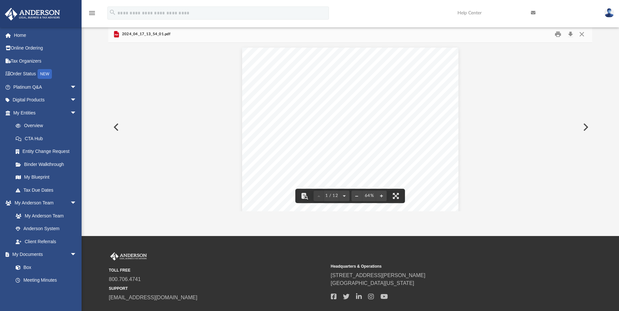
scroll to position [0, 0]
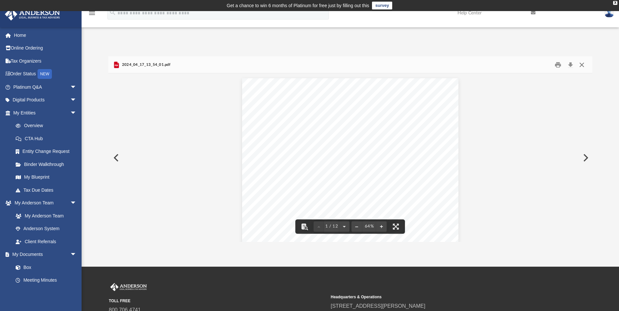
click at [439, 63] on button "Close" at bounding box center [582, 65] width 12 height 10
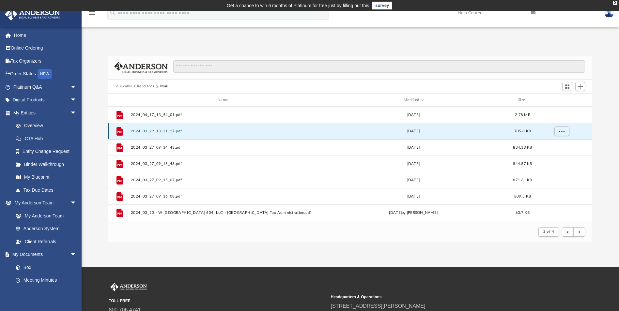
click at [178, 129] on button "2024_03_29_13_21_27.pdf" at bounding box center [224, 131] width 187 height 4
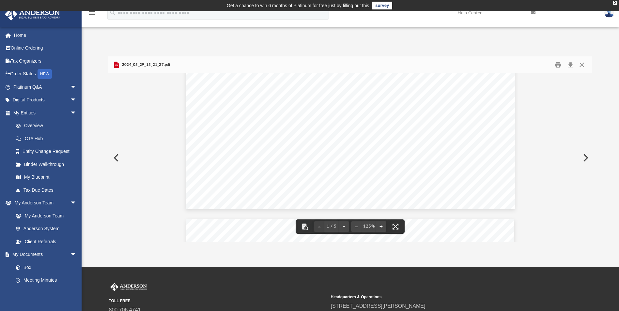
scroll to position [457, 0]
click at [439, 66] on button "Close" at bounding box center [582, 65] width 12 height 10
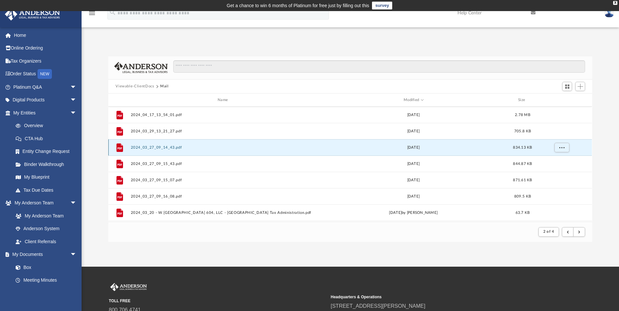
click at [163, 149] on button "2024_03_27_09_14_43.pdf" at bounding box center [224, 147] width 187 height 4
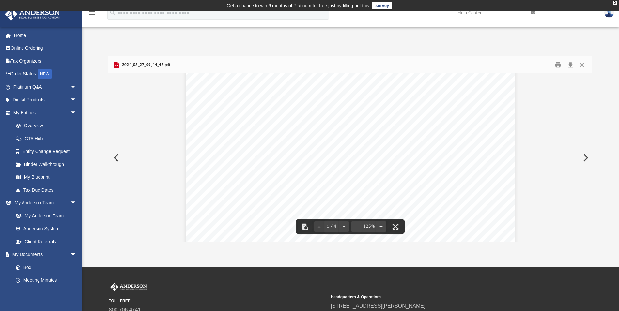
scroll to position [228, 0]
click at [439, 65] on button "Close" at bounding box center [582, 65] width 12 height 10
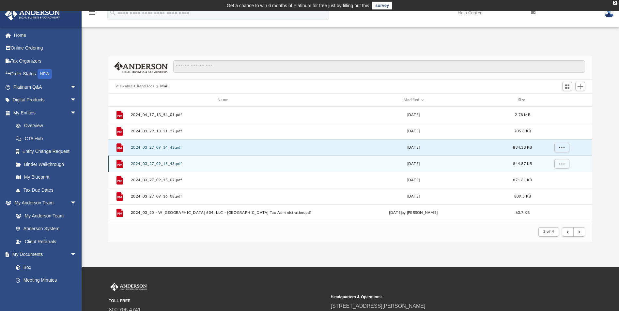
click at [172, 164] on button "2024_03_27_09_15_43.pdf" at bounding box center [224, 164] width 187 height 4
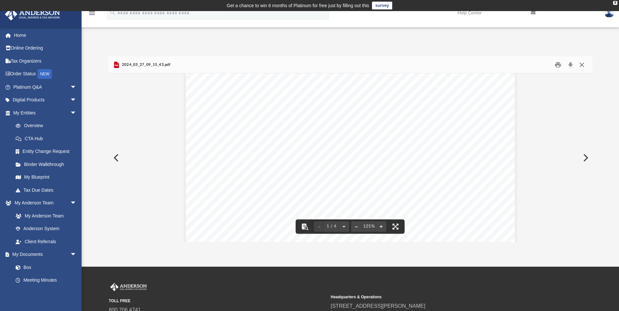
click at [439, 64] on button "Close" at bounding box center [582, 65] width 12 height 10
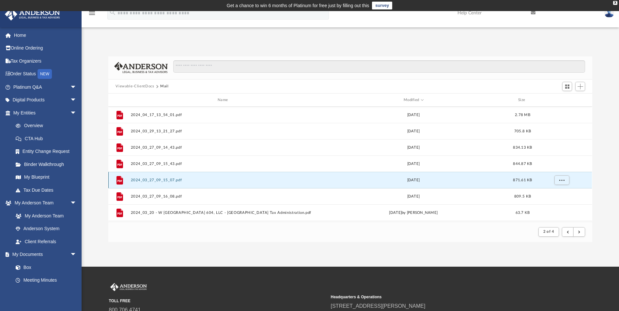
click at [172, 179] on button "2024_03_27_09_15_07.pdf" at bounding box center [224, 180] width 187 height 4
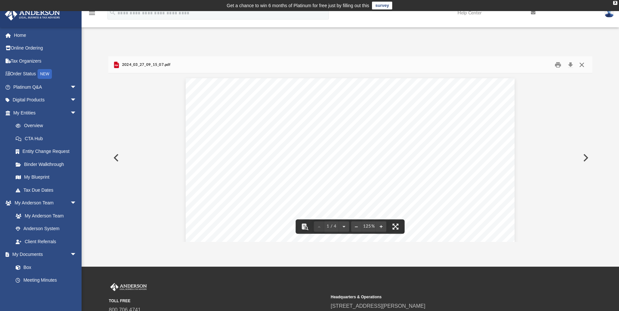
click at [439, 66] on button "Close" at bounding box center [582, 65] width 12 height 10
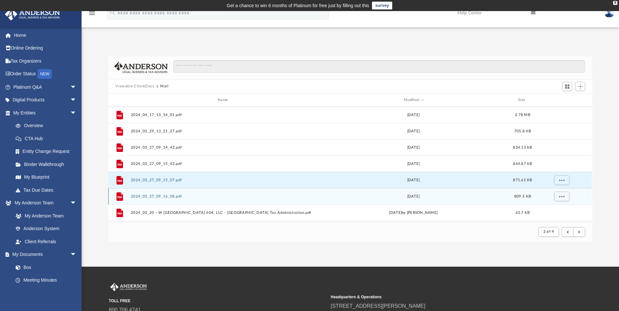
click at [165, 194] on div "File 2024_03_27_09_16_08.pdf Wed Mar 27 2024 809.5 KB" at bounding box center [349, 196] width 483 height 16
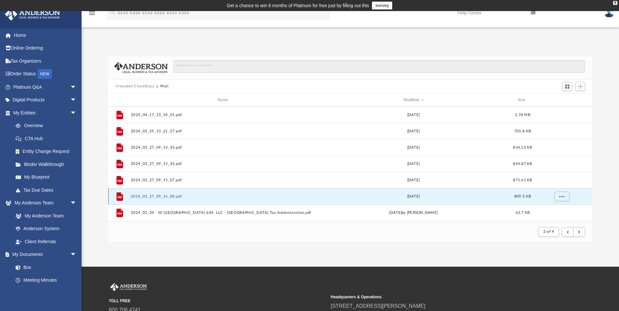
click at [165, 194] on button "2024_03_27_09_16_08.pdf" at bounding box center [224, 196] width 187 height 4
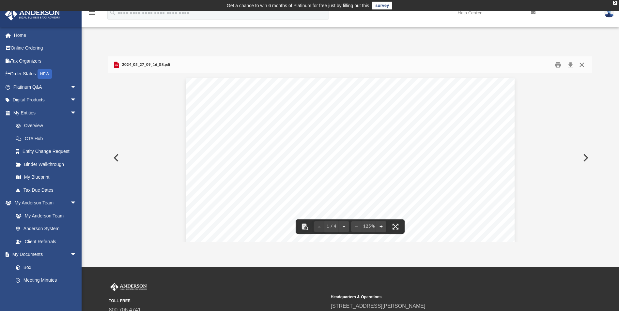
click at [439, 64] on button "Close" at bounding box center [582, 65] width 12 height 10
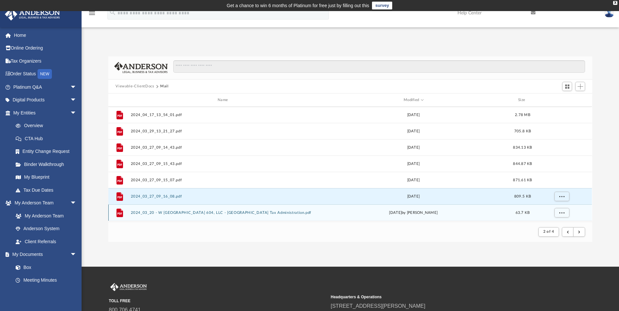
click at [157, 210] on div "File 2024_03_20 - W Elm 604, LLC - Cleveland County Tax Administration.pdf Wed …" at bounding box center [349, 213] width 483 height 16
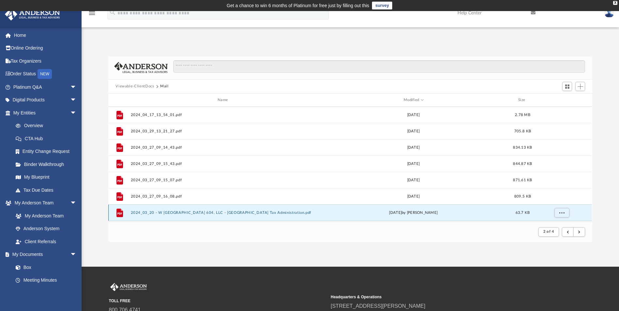
click at [182, 215] on button "2024_03_20 - W Elm 604, LLC - Cleveland County Tax Administration.pdf" at bounding box center [224, 213] width 187 height 4
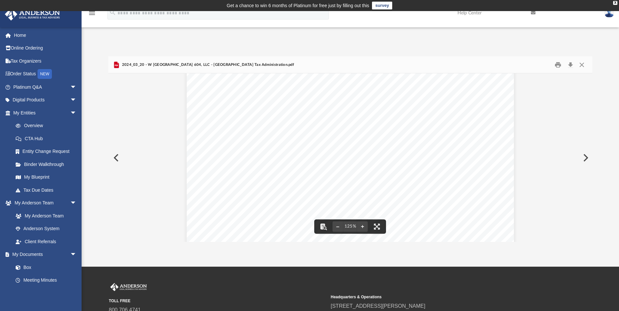
scroll to position [0, 0]
click at [439, 60] on button "Close" at bounding box center [582, 65] width 12 height 10
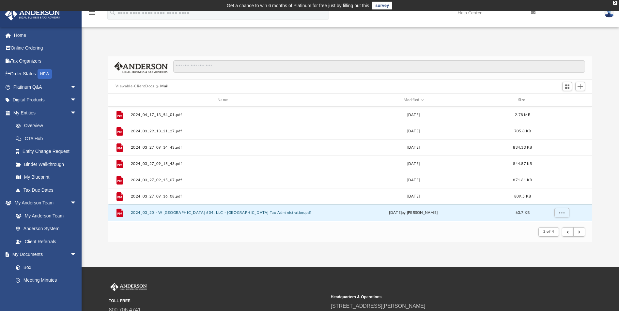
click at [119, 87] on button "Viewable-ClientDocs" at bounding box center [134, 87] width 38 height 6
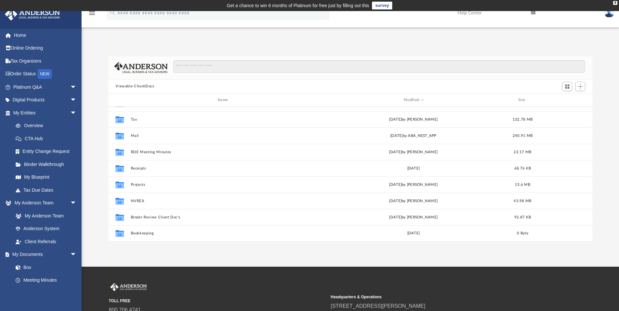
scroll to position [144, 479]
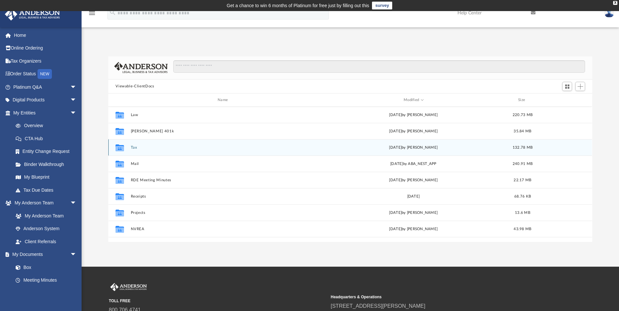
click at [137, 149] on button "Tax" at bounding box center [224, 147] width 187 height 4
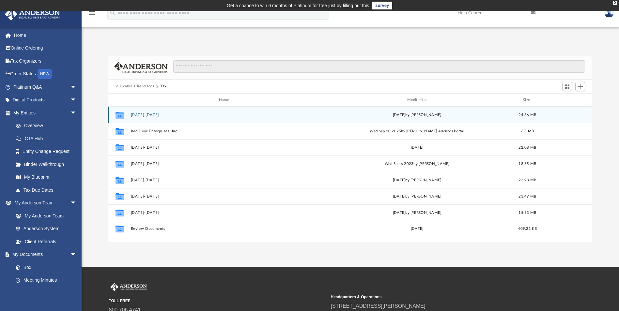
click at [142, 117] on button "2024-2025" at bounding box center [225, 115] width 189 height 4
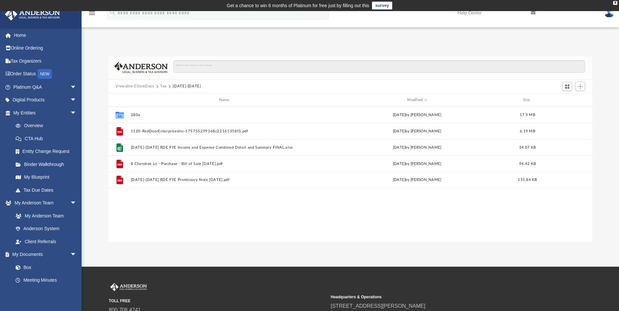
click at [439, 38] on div "App t.ferrante01@outlook.com Sign Out t.ferrante01@outlook.com Home Online Orde…" at bounding box center [309, 139] width 619 height 206
click at [439, 89] on span "Add" at bounding box center [580, 87] width 6 height 6
click at [439, 98] on li "Upload" at bounding box center [570, 99] width 21 height 7
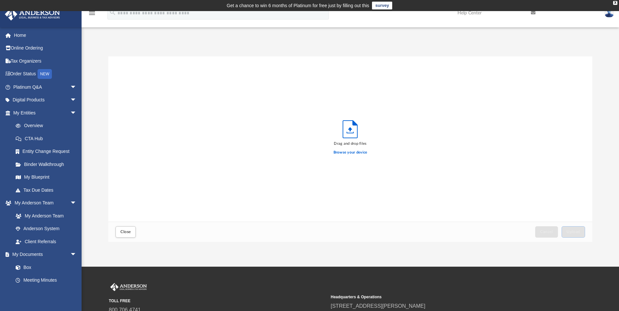
scroll to position [161, 479]
click at [359, 152] on label "Browse your device" at bounding box center [350, 153] width 34 height 6
click at [0, 0] on input "Browse your device" at bounding box center [0, 0] width 0 height 0
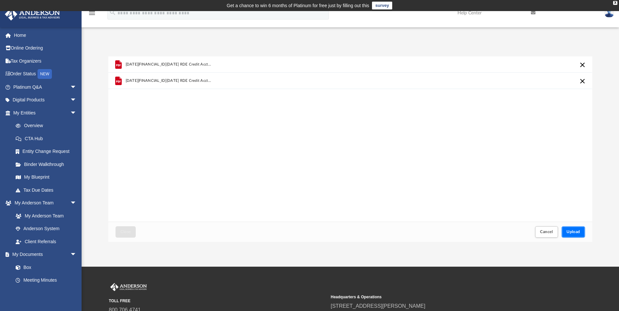
click at [439, 236] on button "Upload" at bounding box center [572, 231] width 23 height 11
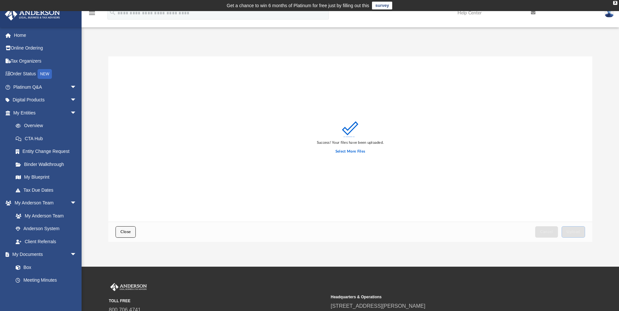
click at [127, 230] on span "Close" at bounding box center [125, 232] width 10 height 4
